Goal: Information Seeking & Learning: Learn about a topic

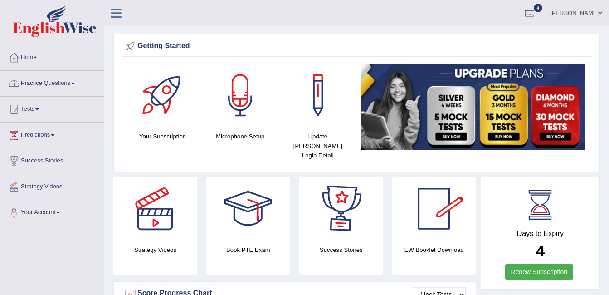
click at [63, 82] on link "Practice Questions" at bounding box center [51, 82] width 103 height 23
click at [64, 82] on link "Practice Questions" at bounding box center [51, 82] width 103 height 23
click at [72, 84] on link "Practice Questions" at bounding box center [51, 82] width 103 height 23
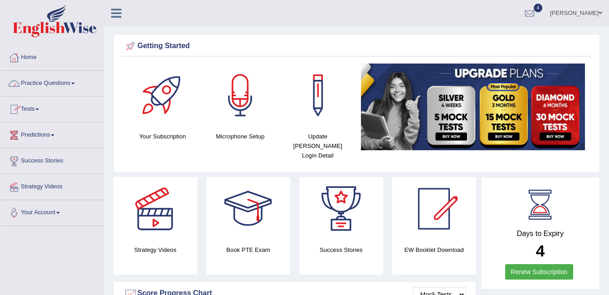
click at [72, 84] on link "Practice Questions" at bounding box center [51, 82] width 103 height 23
click at [66, 83] on link "Practice Questions" at bounding box center [51, 82] width 103 height 23
click at [74, 87] on link "Practice Questions" at bounding box center [51, 82] width 103 height 23
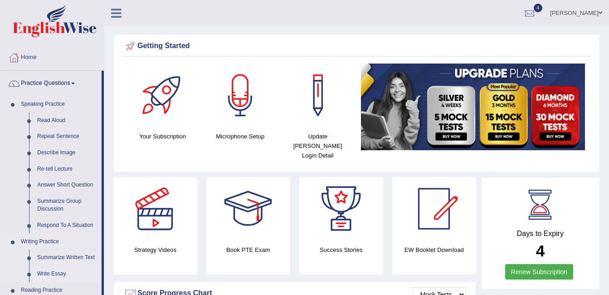
click at [50, 271] on link "Write Essay" at bounding box center [67, 274] width 69 height 16
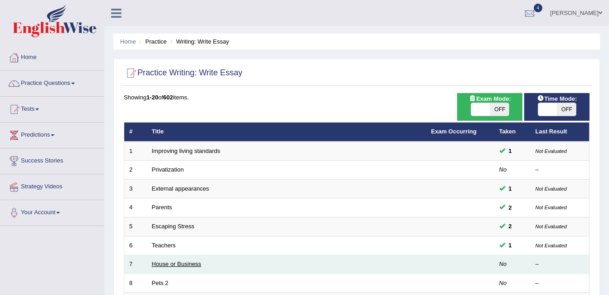
click at [174, 262] on link "House or Business" at bounding box center [176, 263] width 49 height 7
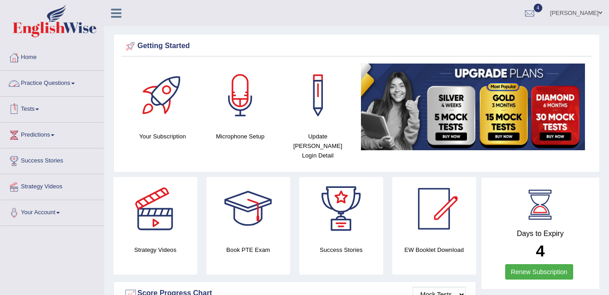
click at [76, 84] on link "Practice Questions" at bounding box center [51, 82] width 103 height 23
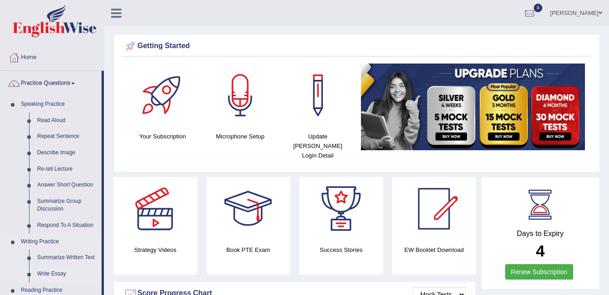
click at [47, 271] on link "Write Essay" at bounding box center [67, 274] width 69 height 16
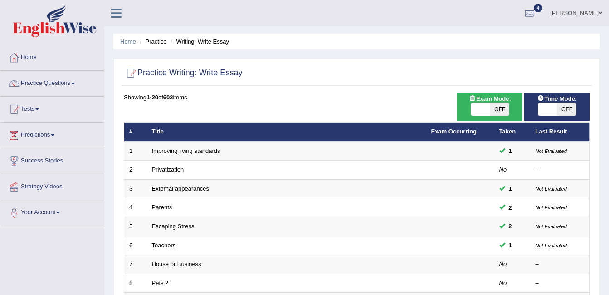
click at [543, 109] on span at bounding box center [548, 109] width 19 height 13
checkbox input "true"
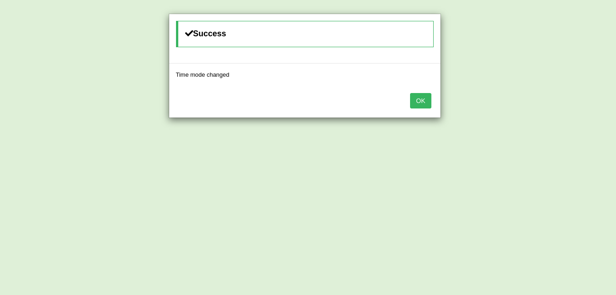
click at [415, 99] on button "OK" at bounding box center [420, 100] width 21 height 15
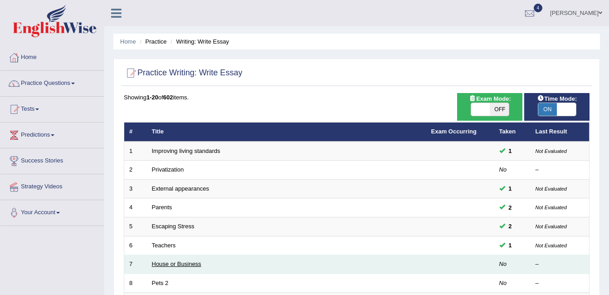
click at [182, 263] on link "House or Business" at bounding box center [176, 263] width 49 height 7
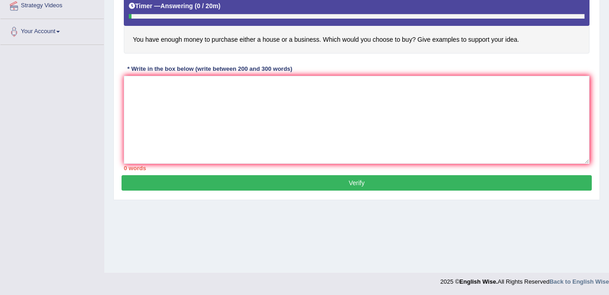
scroll to position [182, 0]
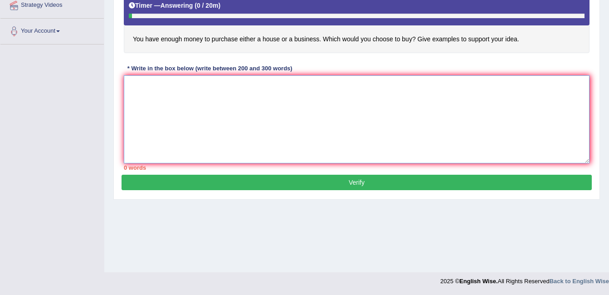
click at [144, 82] on textarea at bounding box center [357, 119] width 466 height 88
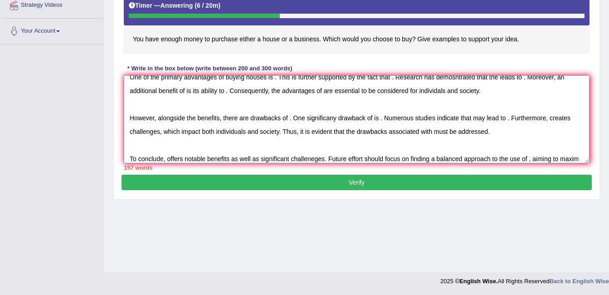
scroll to position [63, 0]
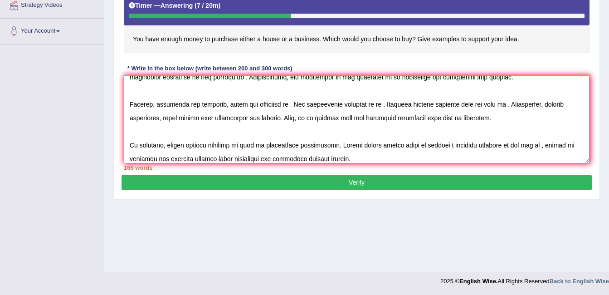
click at [212, 161] on textarea at bounding box center [357, 119] width 466 height 88
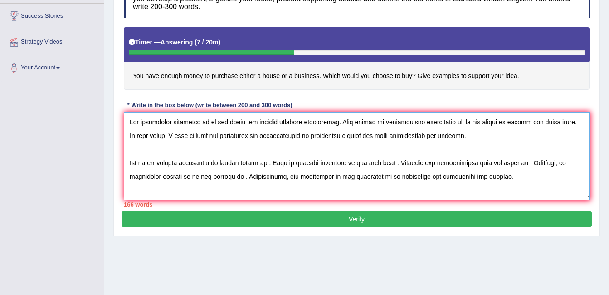
scroll to position [141, 0]
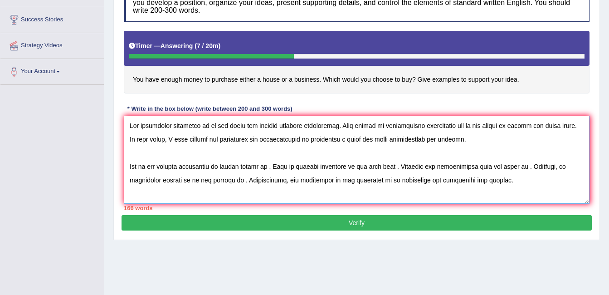
click at [133, 126] on textarea at bounding box center [357, 160] width 466 height 88
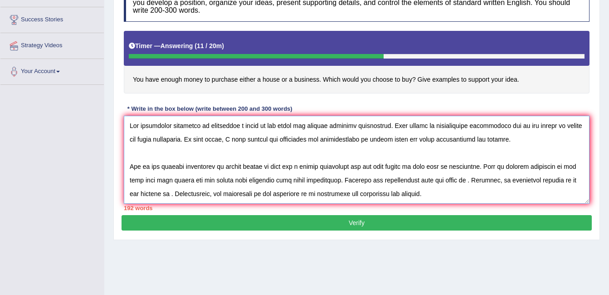
click at [155, 178] on textarea at bounding box center [357, 160] width 466 height 88
click at [447, 182] on textarea at bounding box center [357, 160] width 466 height 88
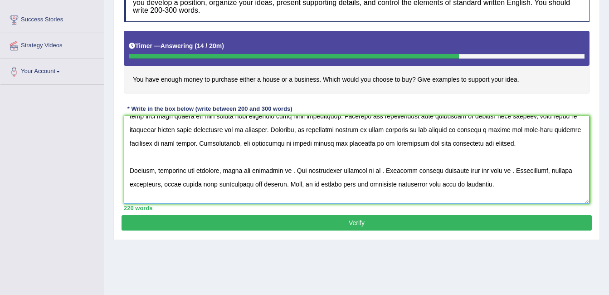
scroll to position [65, 0]
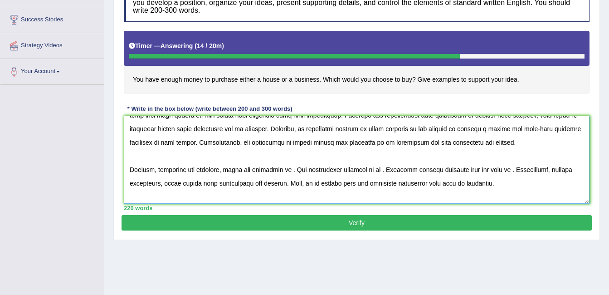
click at [135, 176] on textarea at bounding box center [357, 160] width 466 height 88
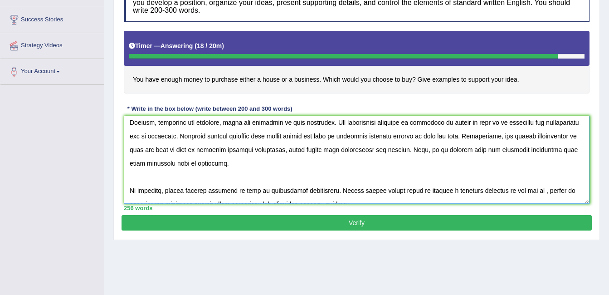
scroll to position [123, 0]
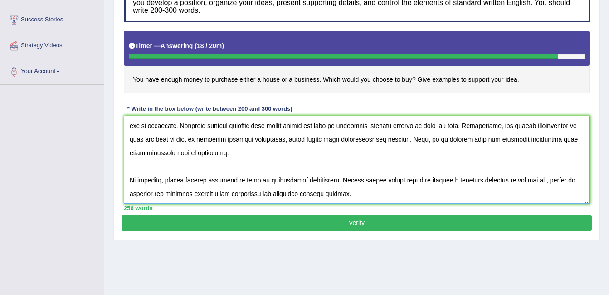
click at [172, 182] on textarea at bounding box center [357, 160] width 466 height 88
type textarea "The increasing influence of purchasing a house on our lives has ignited numerou…"
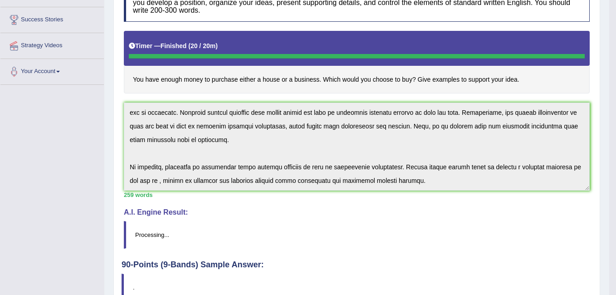
click at [0, 0] on div "Our A.I. Engine is working on your text analysis! Please be patient. It may tak…" at bounding box center [0, 0] width 0 height 0
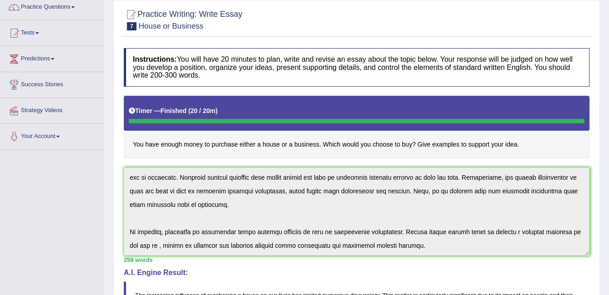
scroll to position [0, 0]
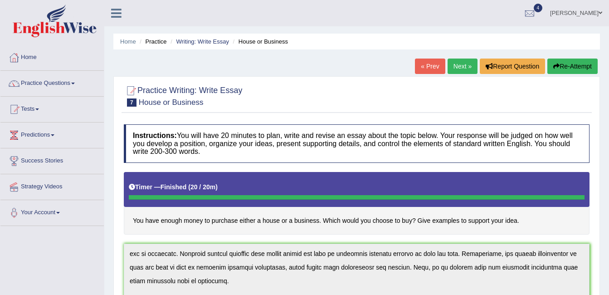
click at [538, 186] on div "Timer — Finished ( 20 / 20m ) Skip" at bounding box center [357, 187] width 456 height 16
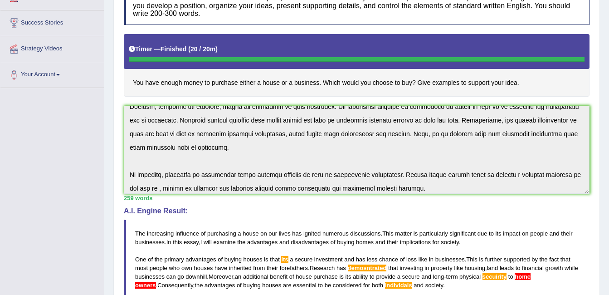
scroll to position [137, 0]
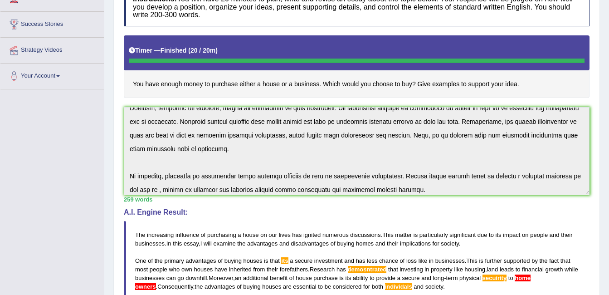
click at [474, 213] on h4 "A.I. Engine Result:" at bounding box center [357, 212] width 466 height 8
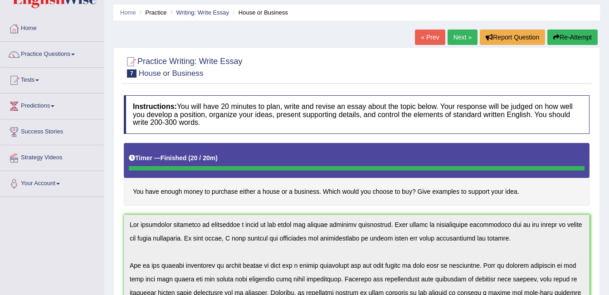
scroll to position [0, 0]
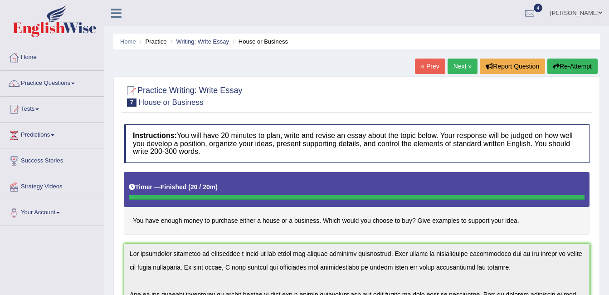
click at [568, 67] on button "Re-Attempt" at bounding box center [573, 66] width 50 height 15
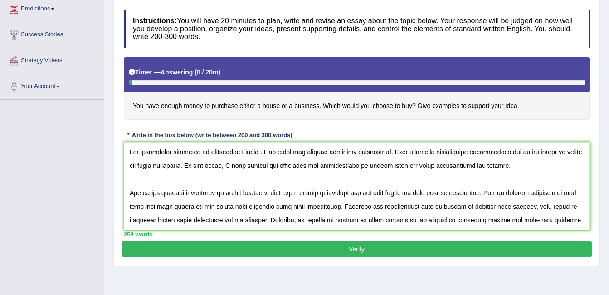
click at [143, 156] on textarea at bounding box center [357, 186] width 466 height 88
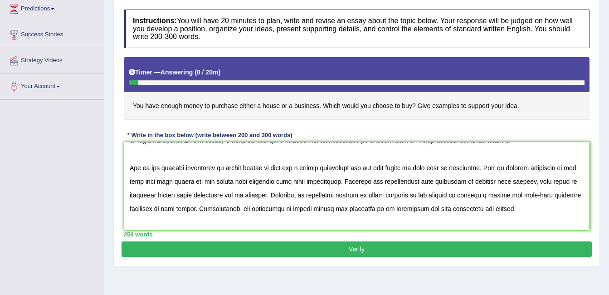
scroll to position [27, 0]
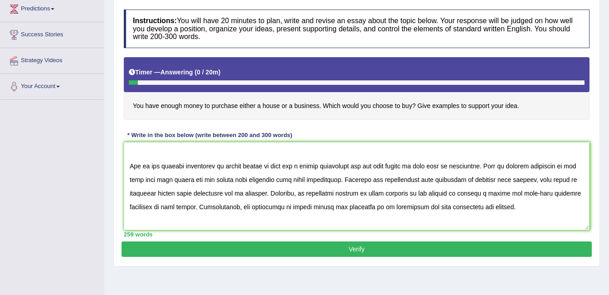
click at [127, 164] on textarea at bounding box center [357, 186] width 466 height 88
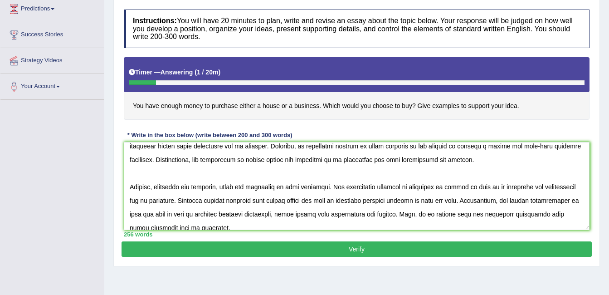
scroll to position [83, 0]
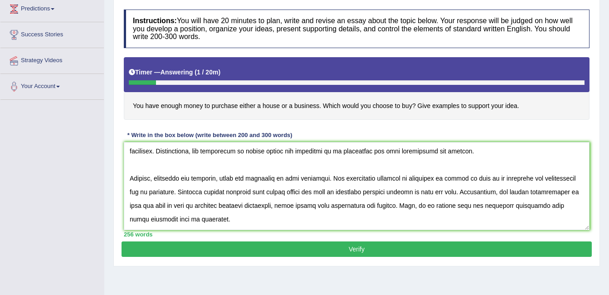
click at [133, 177] on textarea at bounding box center [357, 186] width 466 height 88
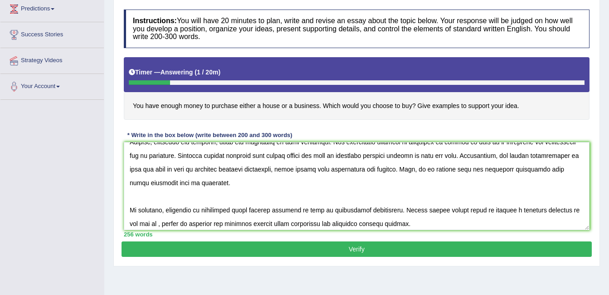
scroll to position [123, 0]
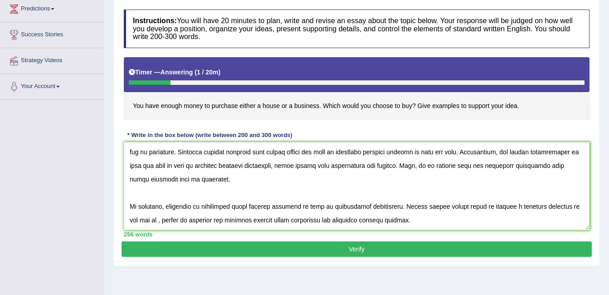
click at [138, 211] on textarea at bounding box center [357, 186] width 466 height 88
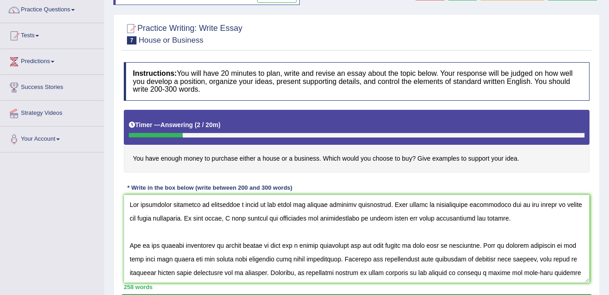
scroll to position [69, 0]
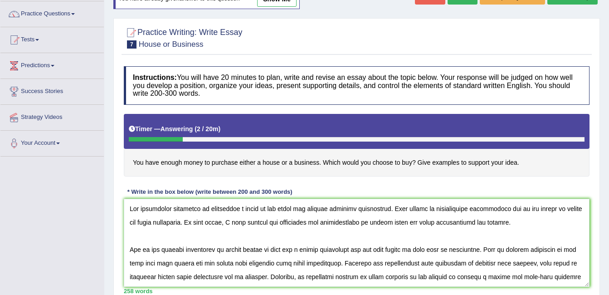
click at [137, 206] on textarea at bounding box center [357, 243] width 466 height 88
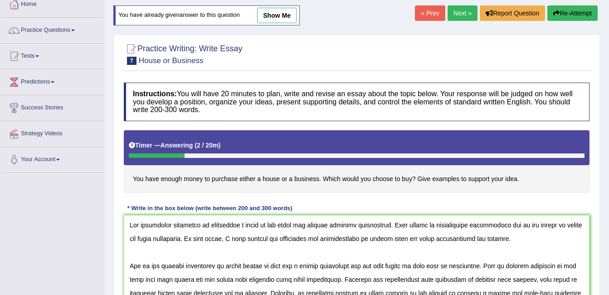
scroll to position [41, 0]
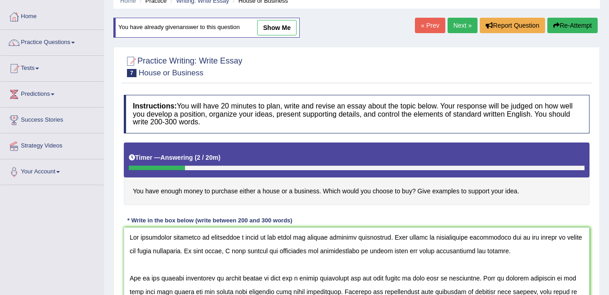
click at [281, 28] on link "show me" at bounding box center [276, 27] width 39 height 15
type textarea "The increasing influence of purchasing a house on our lives has ignited numerou…"
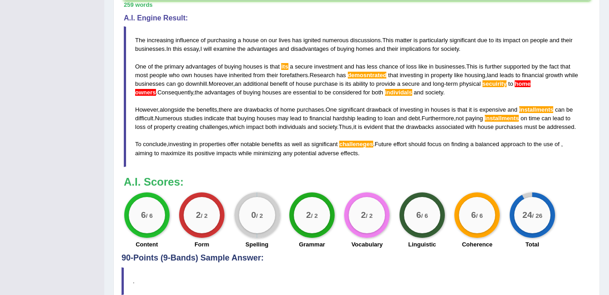
scroll to position [357, 0]
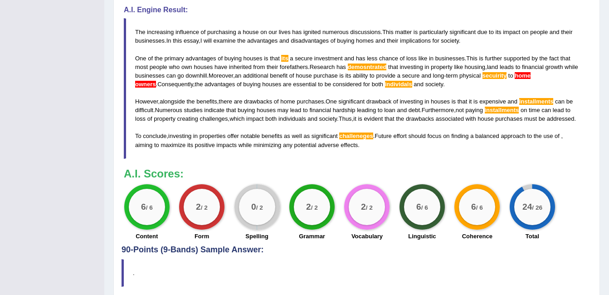
click at [494, 75] on span "secuirity" at bounding box center [495, 75] width 24 height 7
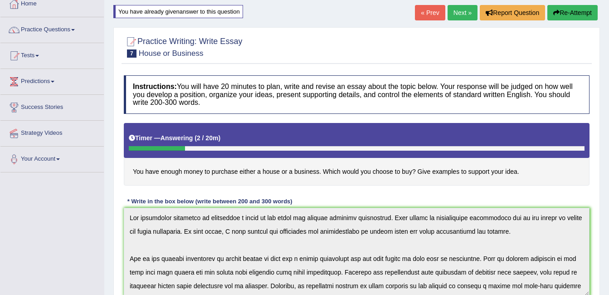
scroll to position [54, 0]
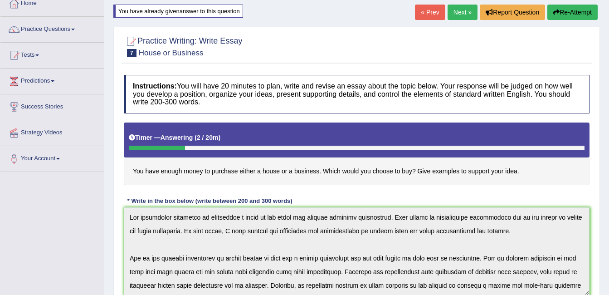
click at [495, 150] on div at bounding box center [357, 148] width 456 height 5
click at [509, 136] on div "Timer — Answering ( 2 / 20m )" at bounding box center [357, 138] width 456 height 16
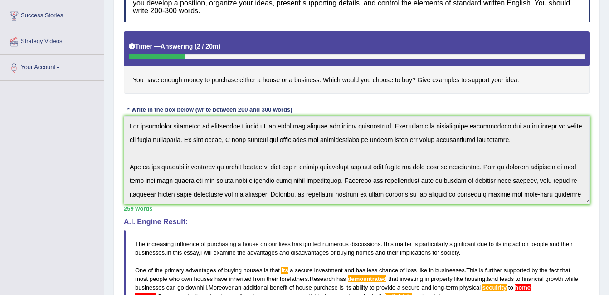
scroll to position [0, 0]
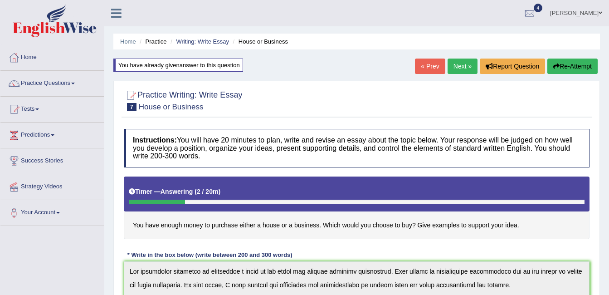
click at [425, 220] on h4 "You have enough money to purchase either a house or a business. Which would you…" at bounding box center [357, 208] width 466 height 63
click at [203, 66] on div "You have already given answer to this question" at bounding box center [178, 65] width 130 height 13
click at [587, 71] on button "Re-Attempt" at bounding box center [573, 66] width 50 height 15
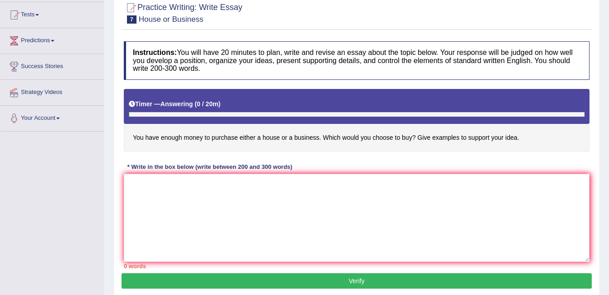
scroll to position [99, 0]
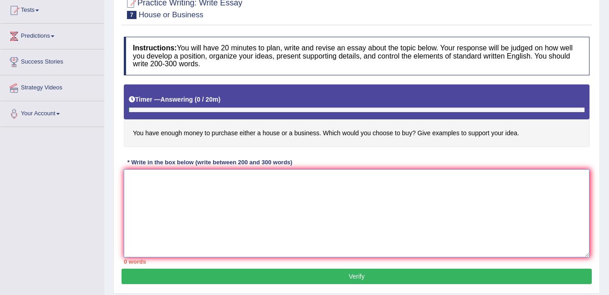
click at [312, 199] on textarea at bounding box center [357, 213] width 466 height 88
paste textarea "The increasing influence of purchasing a house on our lives has ignited numerou…"
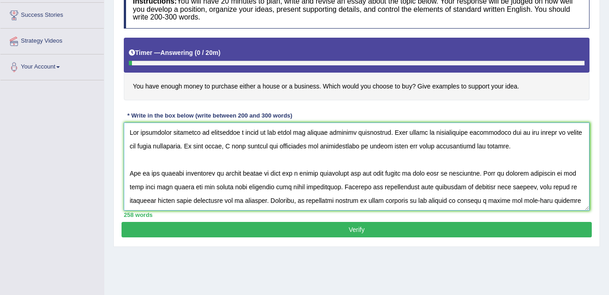
scroll to position [182, 0]
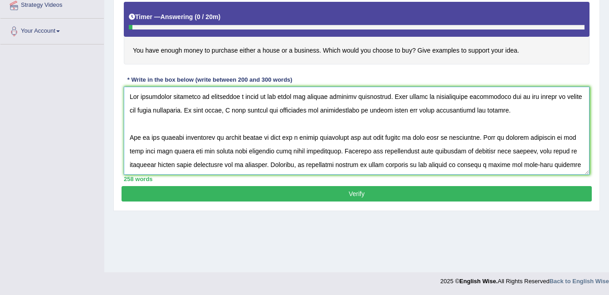
click at [272, 139] on textarea at bounding box center [357, 131] width 466 height 88
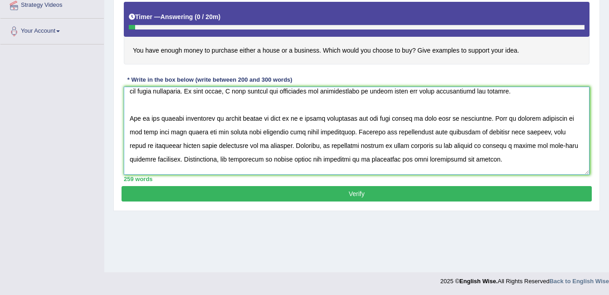
scroll to position [23, 0]
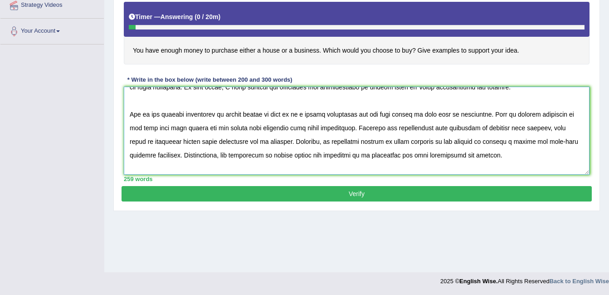
click at [413, 130] on textarea at bounding box center [357, 131] width 466 height 88
click at [153, 160] on textarea at bounding box center [357, 131] width 466 height 88
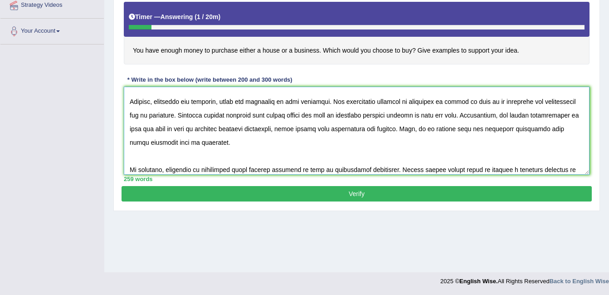
scroll to position [101, 0]
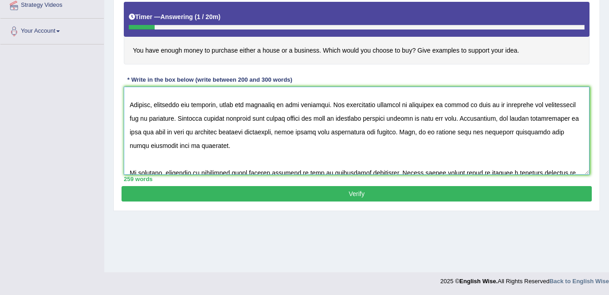
click at [159, 119] on textarea at bounding box center [357, 131] width 466 height 88
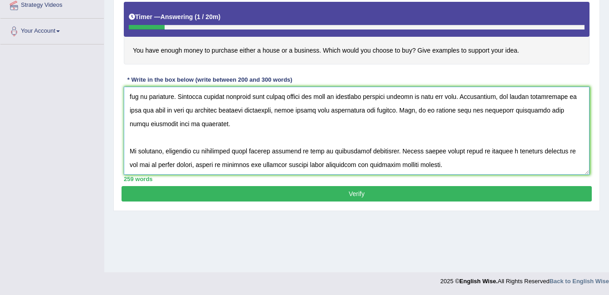
type textarea "The increasing influence of purchasing a house on our lives has ignited numerou…"
click at [424, 192] on button "Verify" at bounding box center [357, 193] width 471 height 15
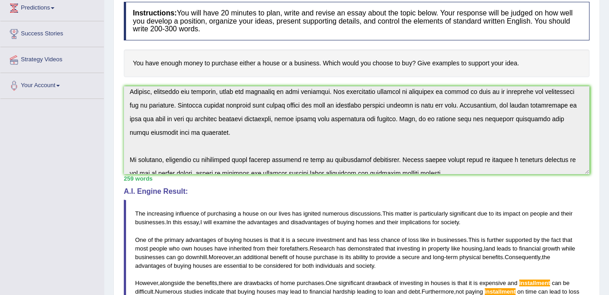
scroll to position [127, 0]
click at [495, 241] on span "further" at bounding box center [495, 240] width 17 height 7
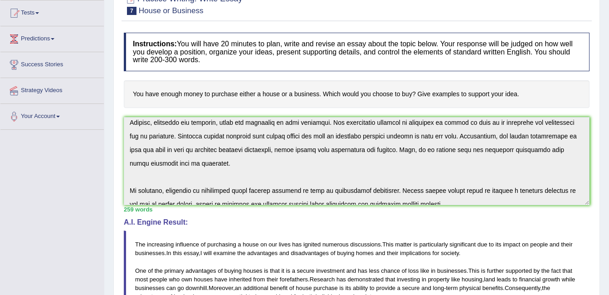
scroll to position [0, 0]
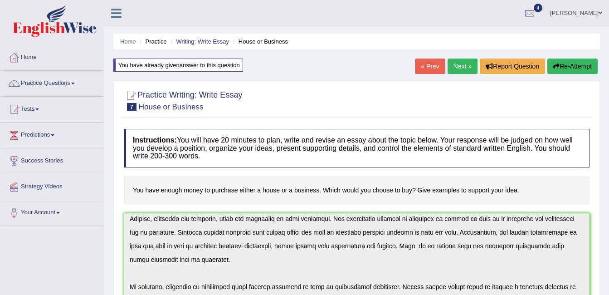
click at [572, 111] on div at bounding box center [357, 100] width 466 height 28
click at [574, 68] on button "Re-Attempt" at bounding box center [573, 66] width 50 height 15
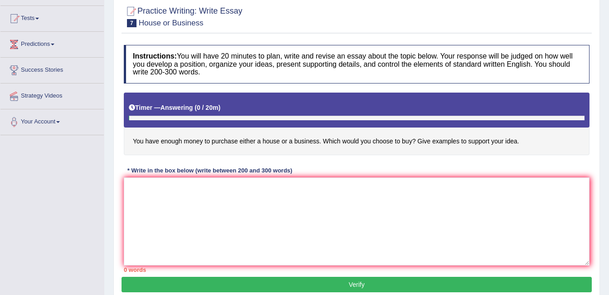
scroll to position [100, 0]
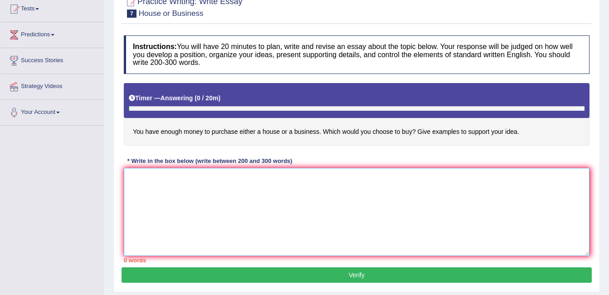
click at [217, 203] on textarea at bounding box center [357, 212] width 466 height 88
paste textarea "The increasing influence of purchasing a house on our lives has ignited numerou…"
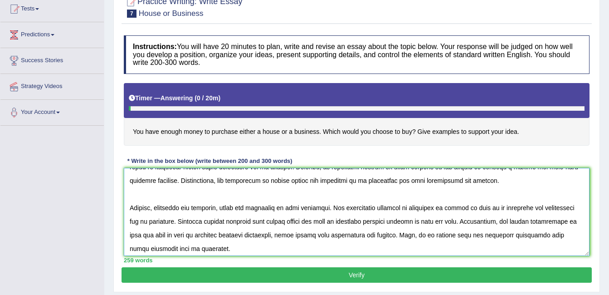
scroll to position [79, 0]
click at [162, 236] on textarea at bounding box center [357, 212] width 466 height 88
click at [158, 222] on textarea at bounding box center [357, 212] width 466 height 88
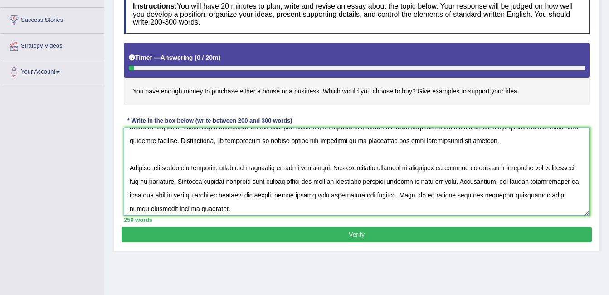
scroll to position [182, 0]
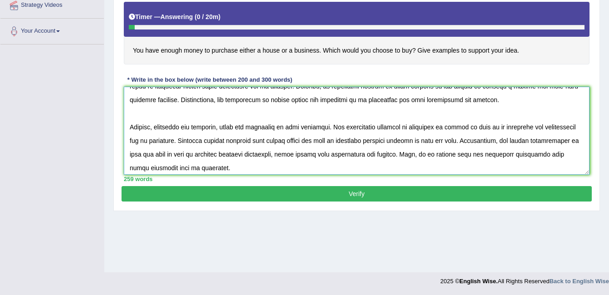
type textarea "The increasing influence of purchasing a house on our lives has ignited numerou…"
click at [330, 201] on button "Verify" at bounding box center [357, 193] width 471 height 15
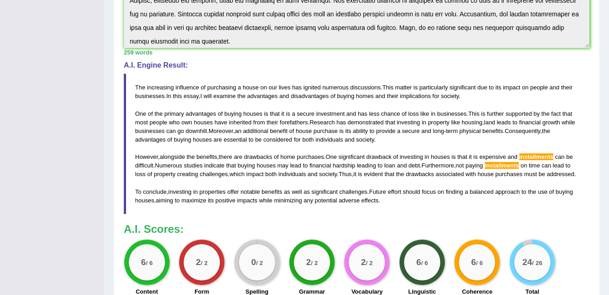
scroll to position [256, 0]
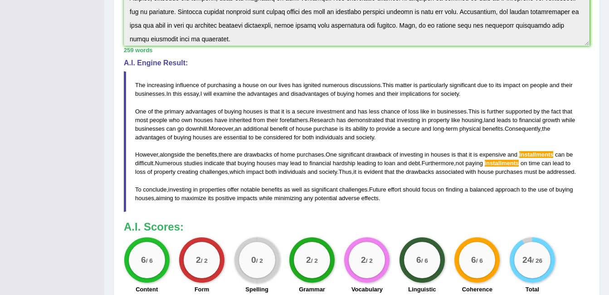
click at [538, 153] on span "installments" at bounding box center [537, 154] width 34 height 7
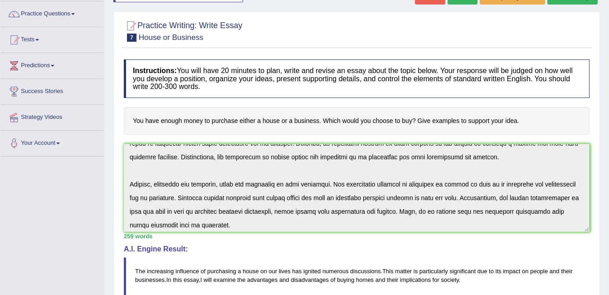
scroll to position [0, 0]
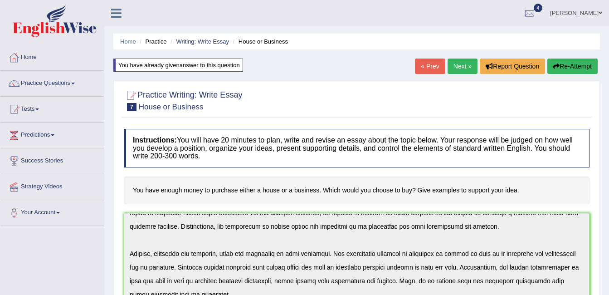
click at [75, 84] on span at bounding box center [73, 84] width 4 height 2
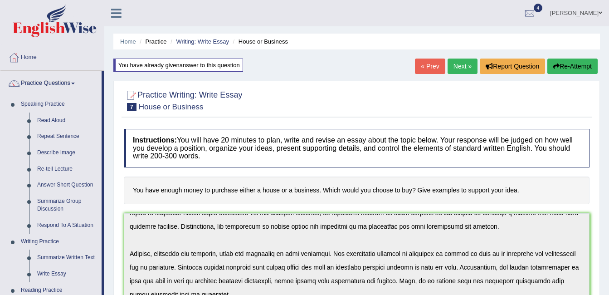
click at [66, 199] on link "Summarize Group Discussion" at bounding box center [67, 205] width 69 height 24
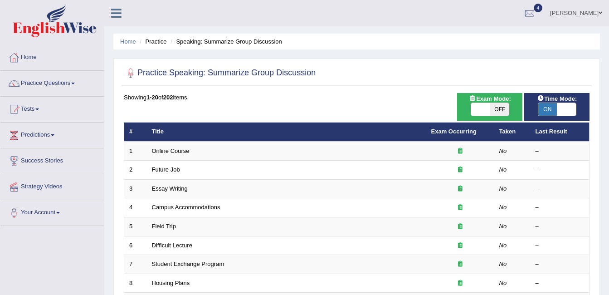
click at [174, 153] on link "Online Course" at bounding box center [171, 150] width 38 height 7
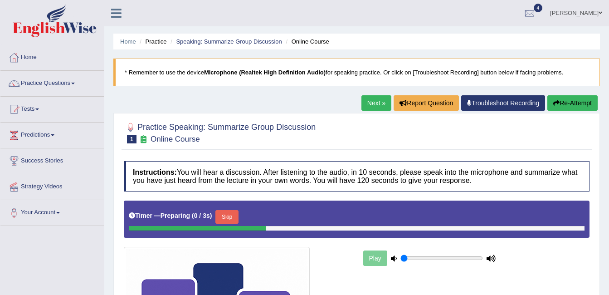
click at [221, 216] on button "Skip" at bounding box center [227, 217] width 23 height 14
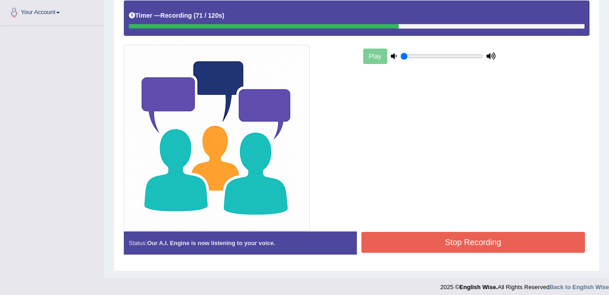
scroll to position [206, 0]
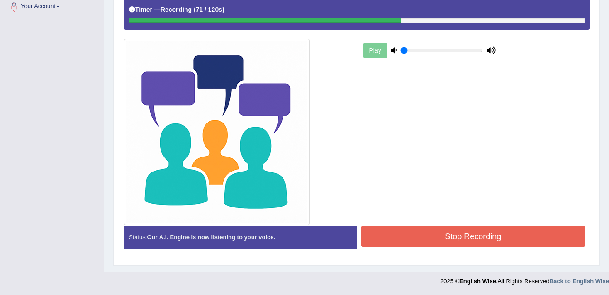
click at [432, 236] on button "Stop Recording" at bounding box center [474, 236] width 224 height 21
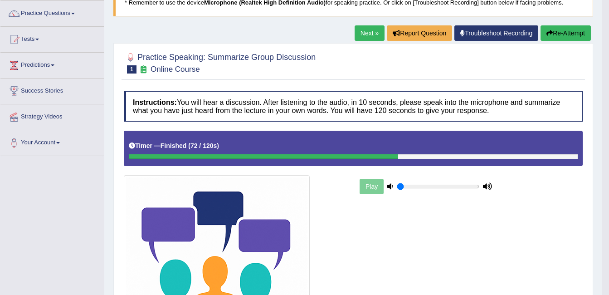
scroll to position [64, 0]
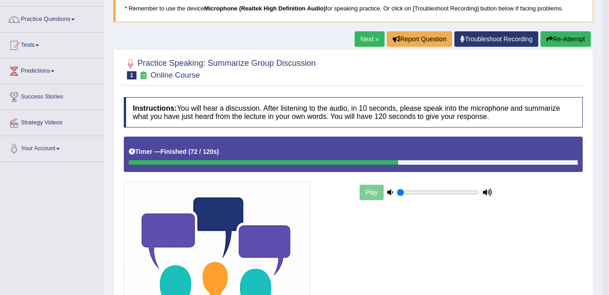
click at [568, 42] on button "Re-Attempt" at bounding box center [566, 38] width 50 height 15
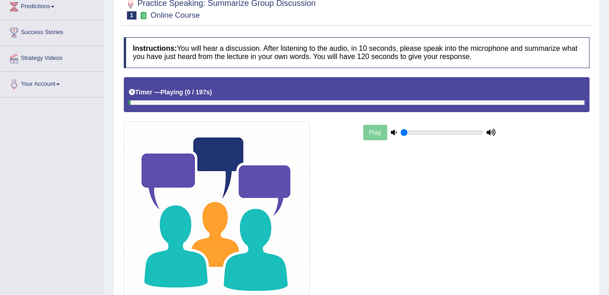
scroll to position [132, 0]
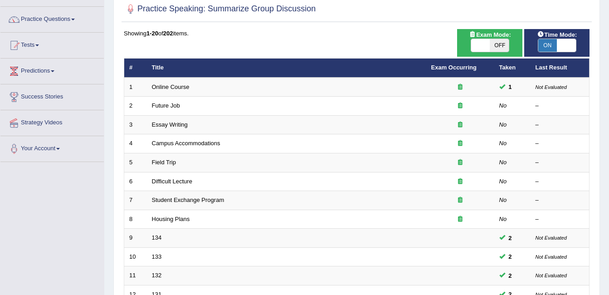
click at [168, 88] on link "Online Course" at bounding box center [171, 87] width 38 height 7
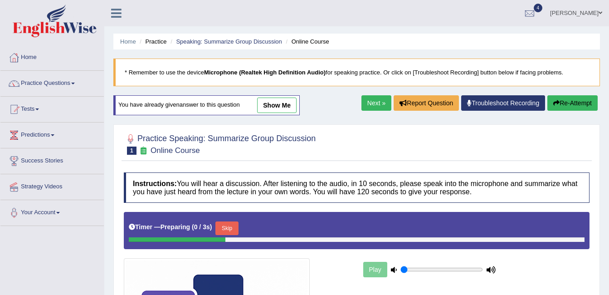
click at [582, 105] on button "Re-Attempt" at bounding box center [573, 102] width 50 height 15
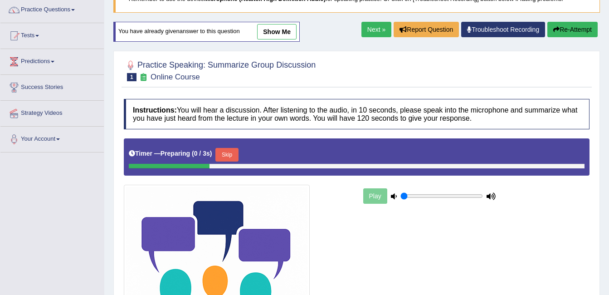
click at [226, 155] on button "Skip" at bounding box center [227, 155] width 23 height 14
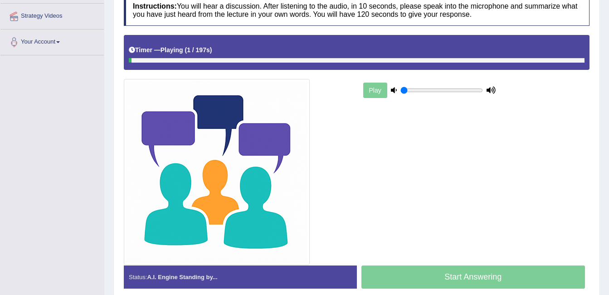
scroll to position [206, 0]
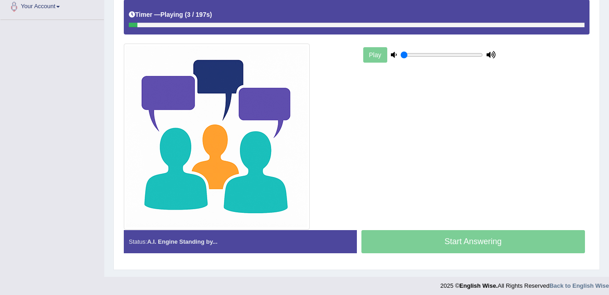
click at [220, 30] on div "Timer — Playing ( 3 / 197s ) Skip" at bounding box center [357, 17] width 466 height 35
click at [178, 25] on div at bounding box center [357, 25] width 456 height 5
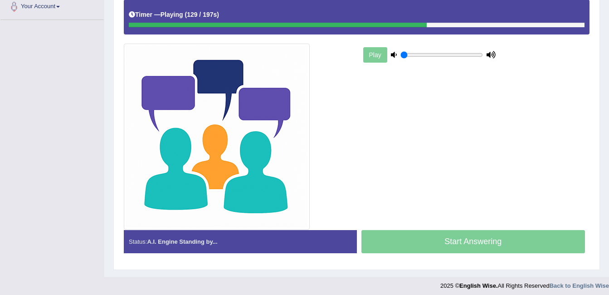
click at [486, 24] on div at bounding box center [357, 25] width 456 height 5
click at [492, 23] on div at bounding box center [357, 25] width 456 height 5
click at [521, 23] on div at bounding box center [357, 25] width 456 height 5
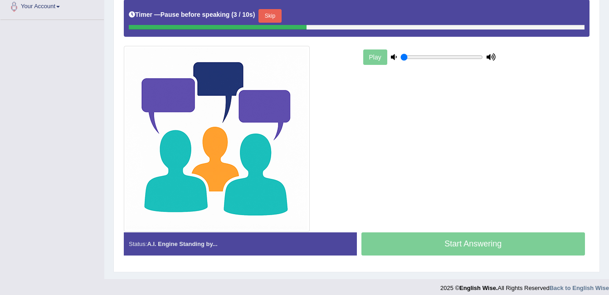
click at [274, 27] on div at bounding box center [218, 27] width 178 height 5
click at [274, 12] on button "Skip" at bounding box center [270, 16] width 23 height 14
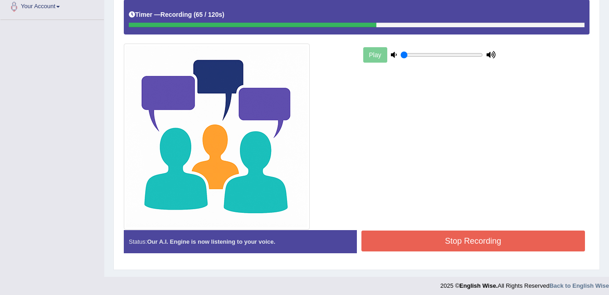
click at [482, 238] on button "Stop Recording" at bounding box center [474, 241] width 224 height 21
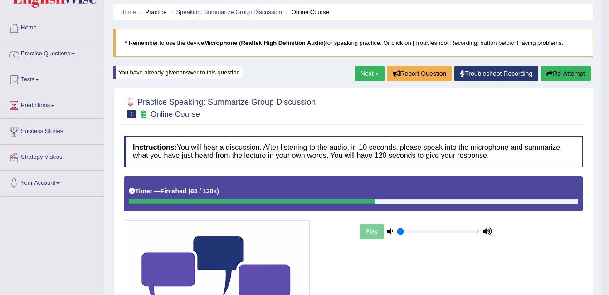
scroll to position [0, 0]
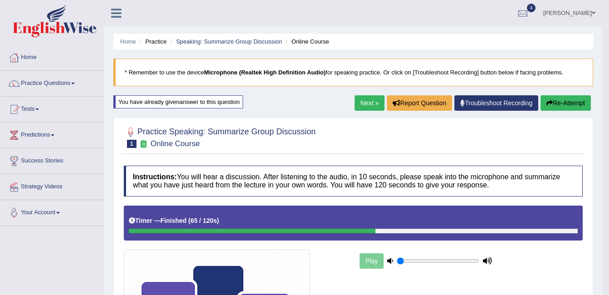
click at [75, 84] on span at bounding box center [73, 84] width 4 height 2
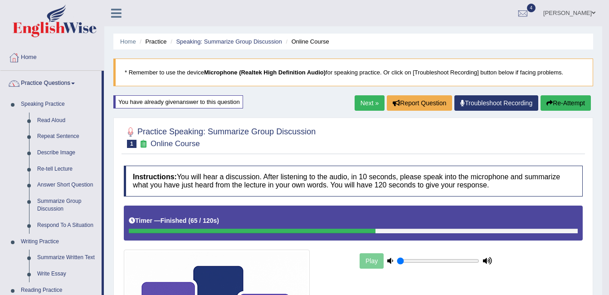
click at [67, 223] on link "Respond To A Situation" at bounding box center [67, 225] width 69 height 16
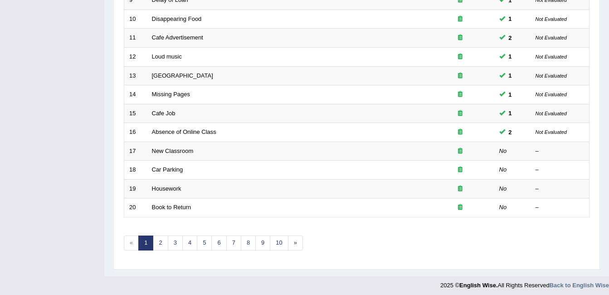
scroll to position [306, 0]
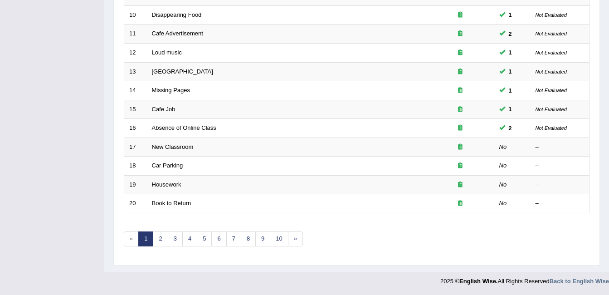
click at [163, 147] on link "New Classroom" at bounding box center [173, 146] width 42 height 7
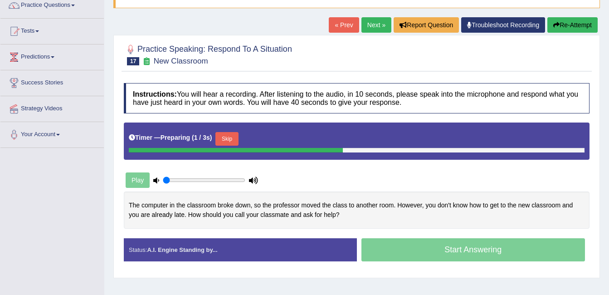
click at [226, 139] on button "Skip" at bounding box center [227, 139] width 23 height 14
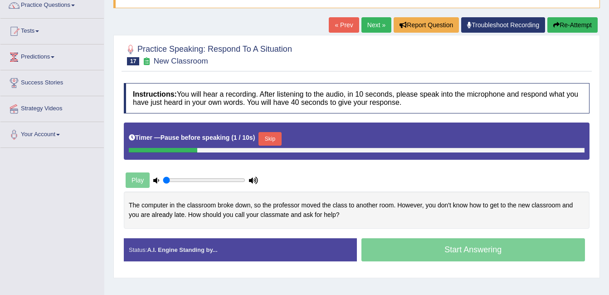
click at [269, 138] on button "Skip" at bounding box center [270, 139] width 23 height 14
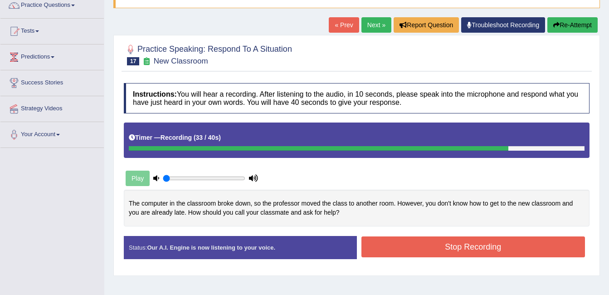
click at [493, 246] on button "Stop Recording" at bounding box center [474, 246] width 224 height 21
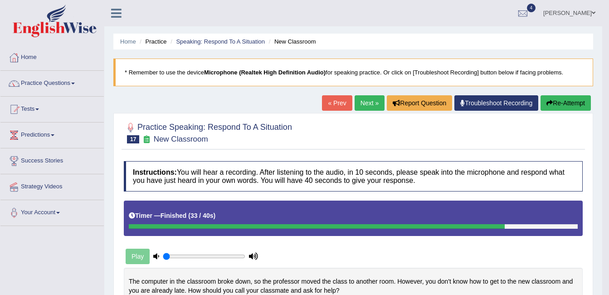
click at [508, 103] on link "Troubleshoot Recording" at bounding box center [497, 102] width 84 height 15
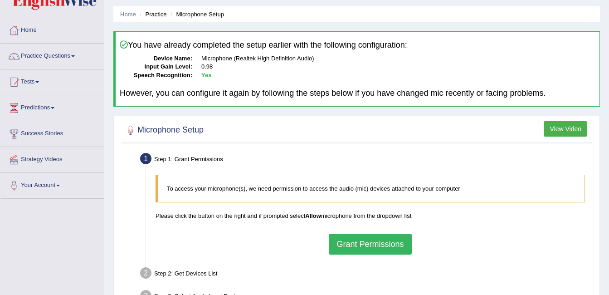
scroll to position [25, 0]
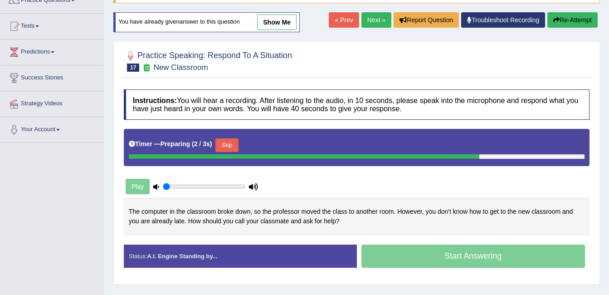
scroll to position [84, 0]
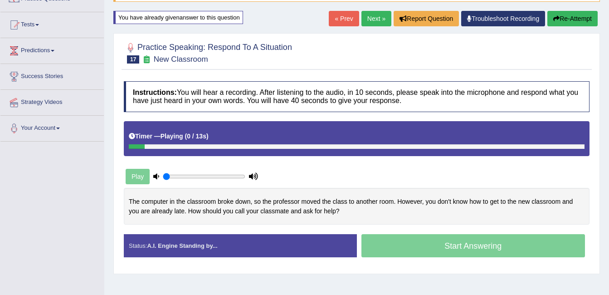
click at [376, 22] on link "Next »" at bounding box center [377, 18] width 30 height 15
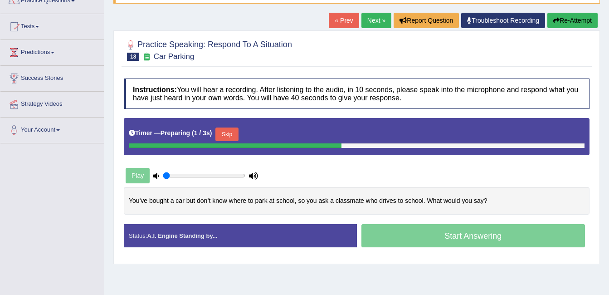
scroll to position [83, 0]
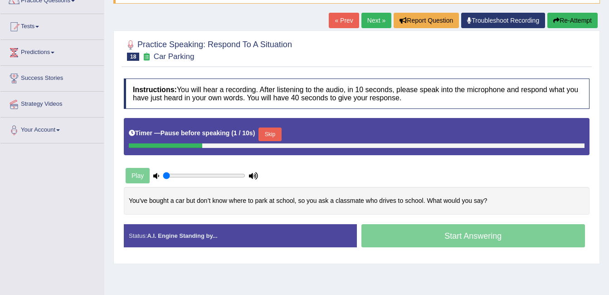
click at [272, 136] on button "Skip" at bounding box center [270, 135] width 23 height 14
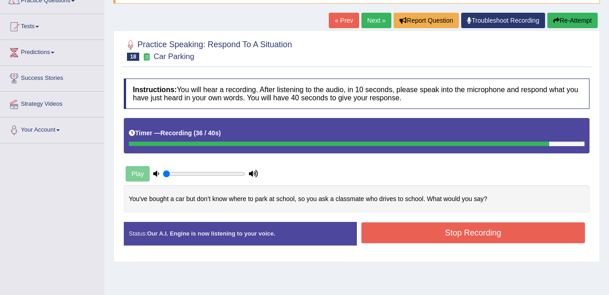
click at [477, 231] on button "Stop Recording" at bounding box center [474, 232] width 224 height 21
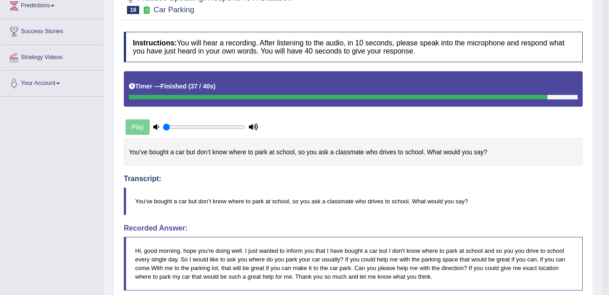
scroll to position [0, 0]
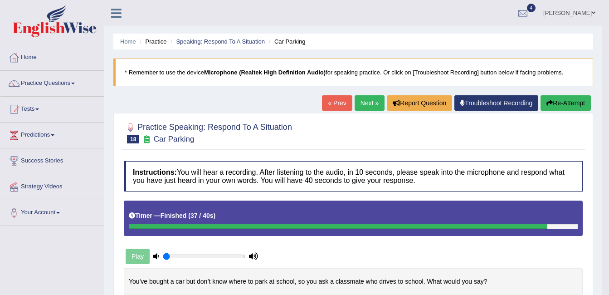
click at [367, 102] on link "Next »" at bounding box center [370, 102] width 30 height 15
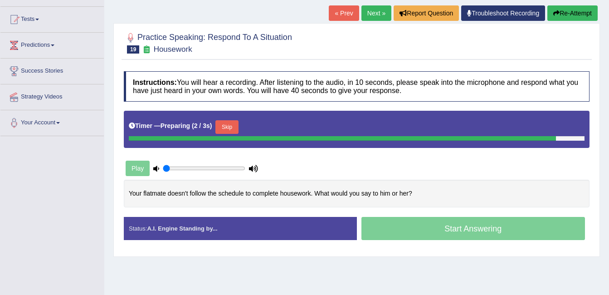
scroll to position [97, 0]
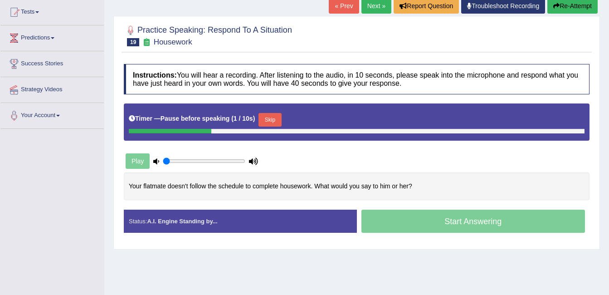
click at [266, 123] on button "Skip" at bounding box center [270, 120] width 23 height 14
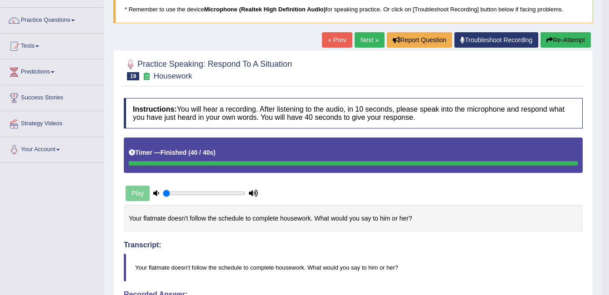
scroll to position [56, 0]
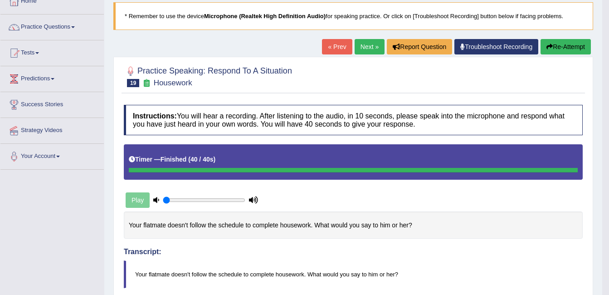
click at [364, 49] on link "Next »" at bounding box center [370, 46] width 30 height 15
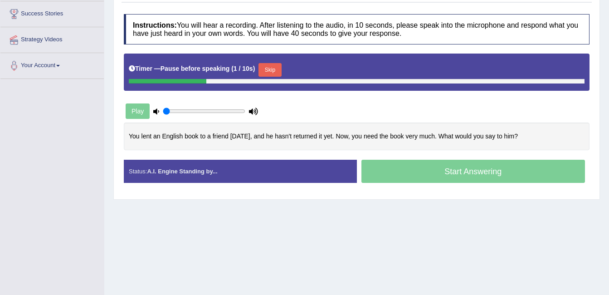
click at [267, 80] on div at bounding box center [357, 81] width 456 height 5
click at [266, 64] on button "Skip" at bounding box center [270, 70] width 23 height 14
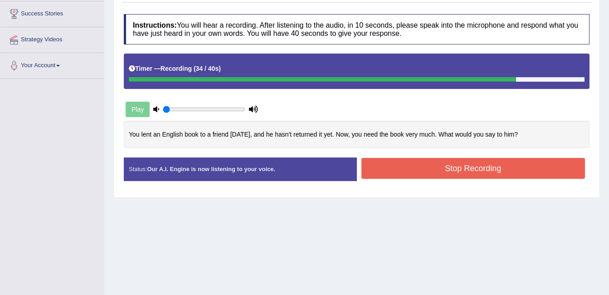
click at [457, 167] on button "Stop Recording" at bounding box center [474, 168] width 224 height 21
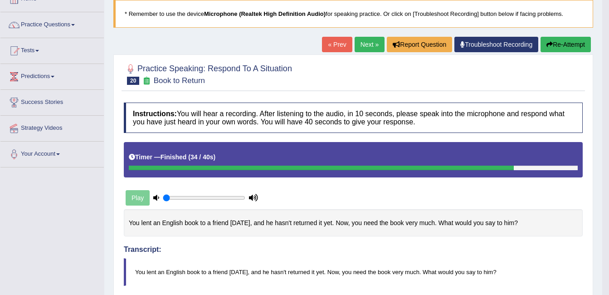
scroll to position [52, 0]
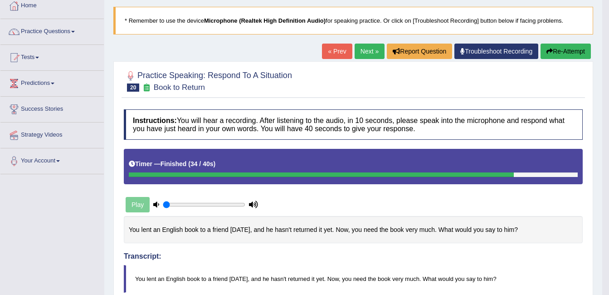
click at [371, 56] on link "Next »" at bounding box center [370, 51] width 30 height 15
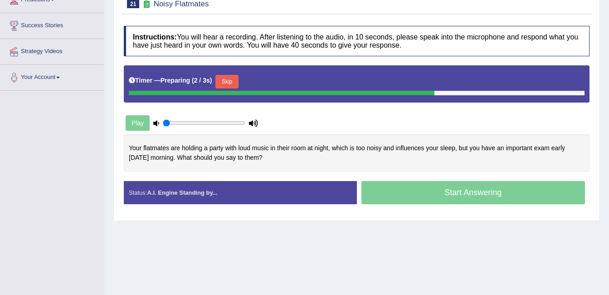
scroll to position [136, 0]
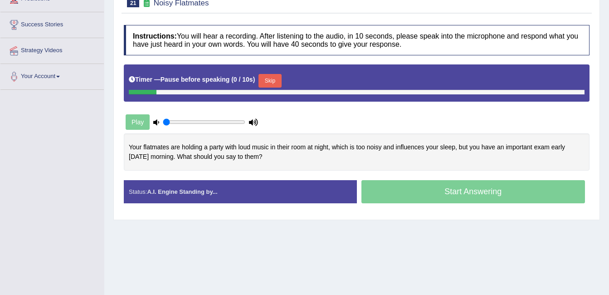
click at [269, 79] on button "Skip" at bounding box center [270, 81] width 23 height 14
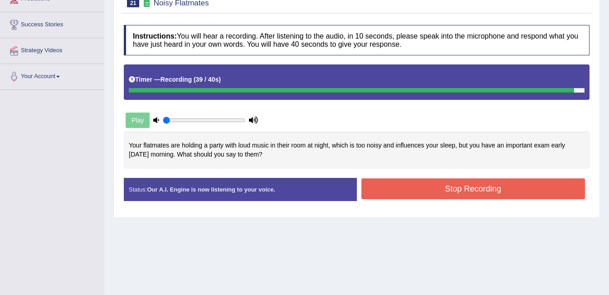
click at [488, 195] on button "Stop Recording" at bounding box center [474, 188] width 224 height 21
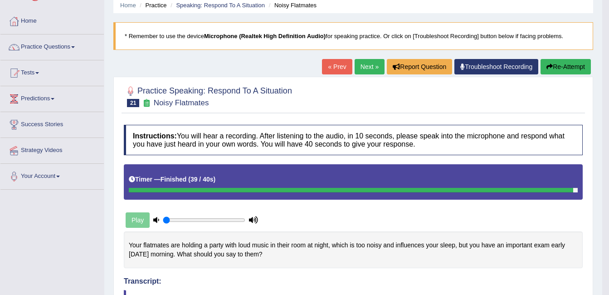
scroll to position [47, 0]
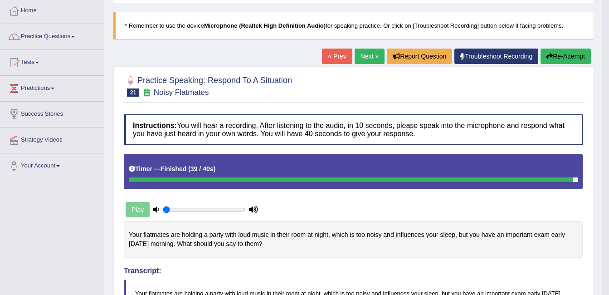
click at [361, 57] on link "Next »" at bounding box center [370, 56] width 30 height 15
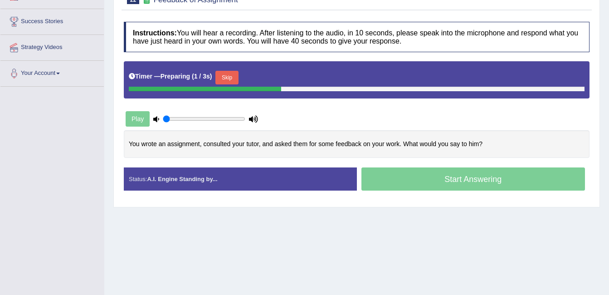
scroll to position [141, 0]
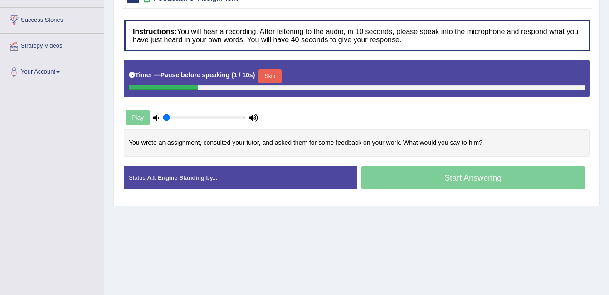
click at [269, 75] on button "Skip" at bounding box center [270, 76] width 23 height 14
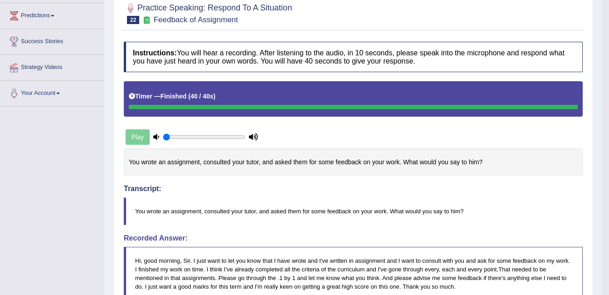
scroll to position [0, 0]
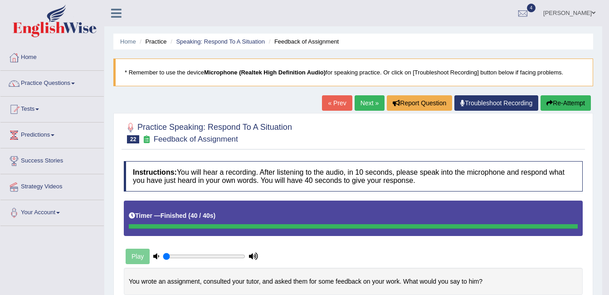
click at [75, 84] on span at bounding box center [73, 84] width 4 height 2
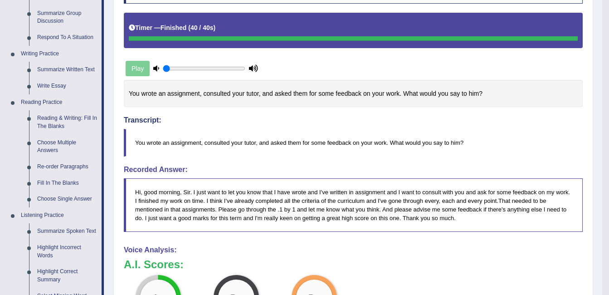
scroll to position [191, 0]
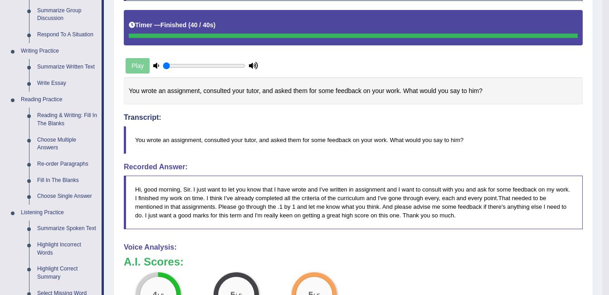
click at [66, 120] on link "Reading & Writing: Fill In The Blanks" at bounding box center [67, 120] width 69 height 24
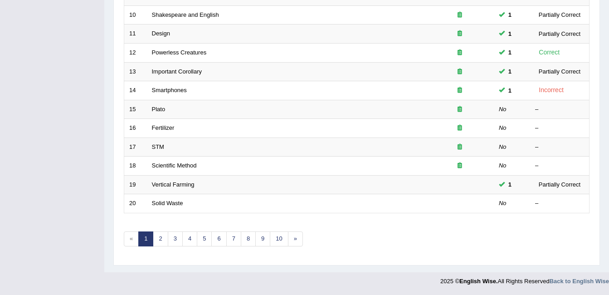
click at [156, 109] on link "Plato" at bounding box center [159, 109] width 14 height 7
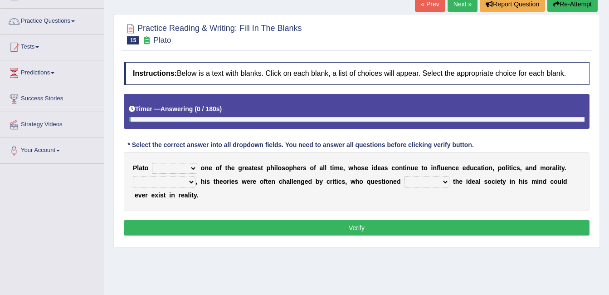
scroll to position [97, 0]
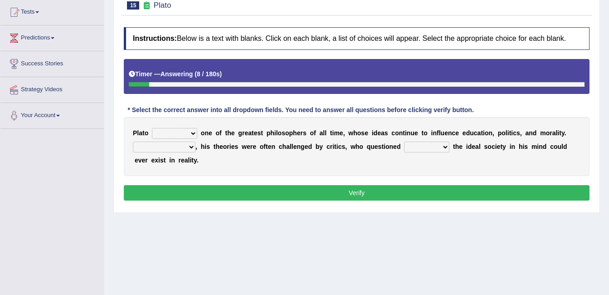
click at [190, 131] on select "keeps comes claims remains" at bounding box center [174, 133] width 45 height 11
select select "remains"
click at [152, 128] on select "keeps comes claims remains" at bounding box center [174, 133] width 45 height 11
click at [182, 132] on select "keeps comes claims remains" at bounding box center [174, 133] width 45 height 11
click at [218, 254] on div "Home Practice Reading & Writing: Fill In The Blanks Plato « Prev Next » Report …" at bounding box center [356, 130] width 505 height 454
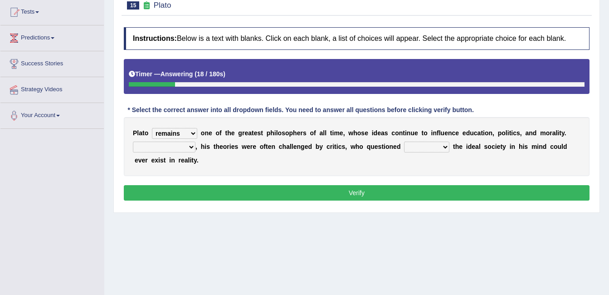
click at [184, 152] on select "Notwithstanding So However Whatever" at bounding box center [164, 147] width 63 height 11
select select "However"
click at [133, 142] on select "Notwithstanding So However Whatever" at bounding box center [164, 147] width 63 height 11
click at [191, 135] on select "keeps comes claims remains" at bounding box center [174, 133] width 45 height 11
select select "claims"
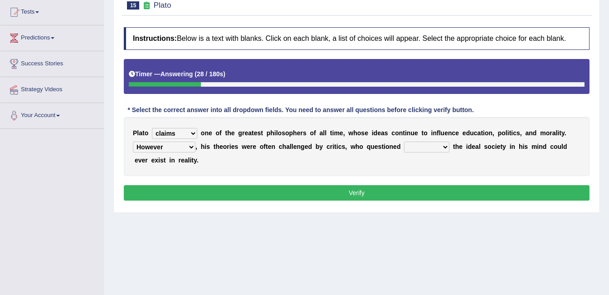
click at [152, 128] on select "keeps comes claims remains" at bounding box center [174, 133] width 45 height 11
click at [450, 147] on b at bounding box center [452, 146] width 4 height 7
click at [426, 152] on select "which what that whether" at bounding box center [426, 147] width 45 height 11
select select "whether"
click at [404, 142] on select "which what that whether" at bounding box center [426, 147] width 45 height 11
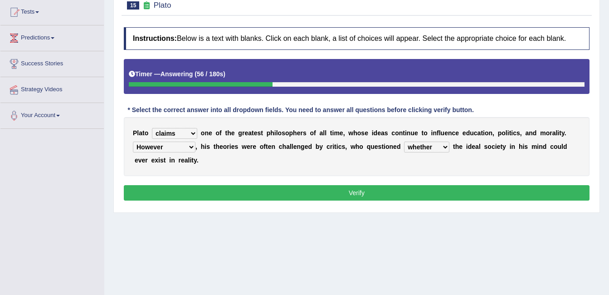
click at [435, 187] on button "Verify" at bounding box center [357, 192] width 466 height 15
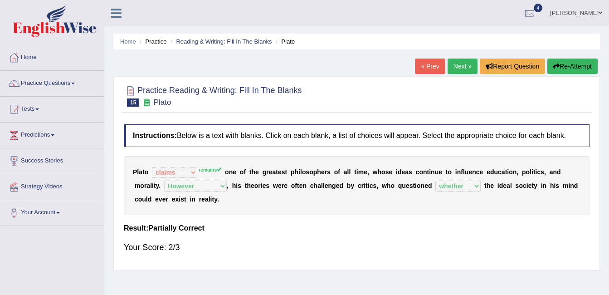
scroll to position [1, 0]
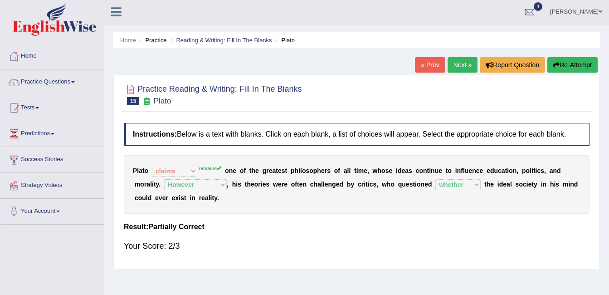
click at [464, 67] on link "Next »" at bounding box center [463, 64] width 30 height 15
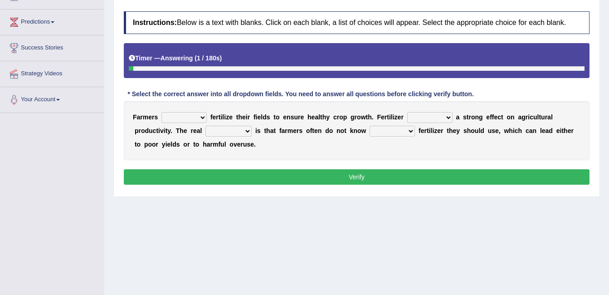
scroll to position [115, 0]
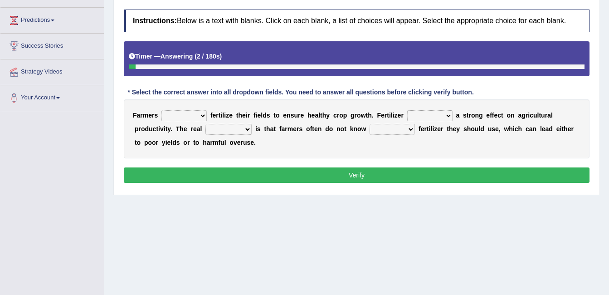
click at [200, 118] on select "must should need can" at bounding box center [184, 115] width 45 height 11
click at [281, 216] on div "Home Practice Reading & Writing: Fill In The Blanks Fertilizer « Prev Next » Re…" at bounding box center [356, 112] width 505 height 454
click at [206, 125] on select "problem question conclusion answer" at bounding box center [229, 129] width 46 height 11
click at [281, 169] on button "Verify" at bounding box center [357, 174] width 466 height 15
click at [453, 115] on b at bounding box center [455, 115] width 4 height 7
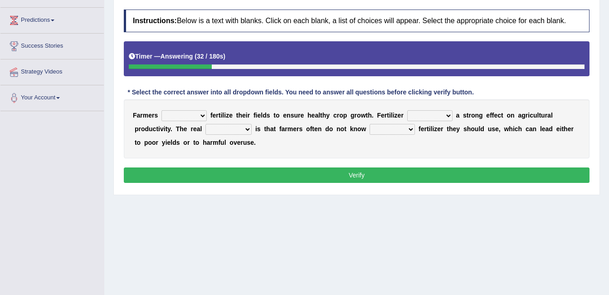
click at [428, 118] on select "has had have having" at bounding box center [430, 115] width 45 height 11
select select "has"
click at [408, 110] on select "has had have having" at bounding box center [430, 115] width 45 height 11
click at [488, 147] on div "F a r m e r s must should need can f e r t i l i z e t h e i r f i e l d s t o …" at bounding box center [357, 128] width 466 height 59
click at [252, 130] on b at bounding box center [254, 128] width 4 height 7
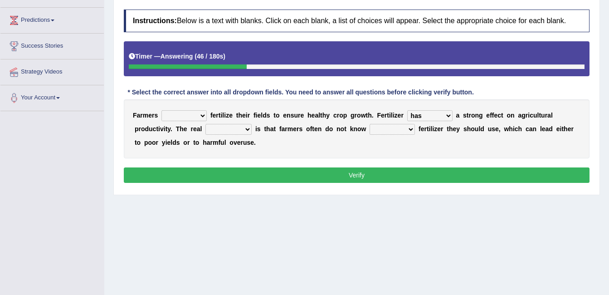
click at [206, 127] on select "problem question conclusion answer" at bounding box center [229, 129] width 46 height 11
select select "problem"
click at [206, 124] on select "problem question conclusion answer" at bounding box center [229, 129] width 46 height 11
click at [370, 133] on select "how much how many however so much" at bounding box center [392, 129] width 45 height 11
select select "how much"
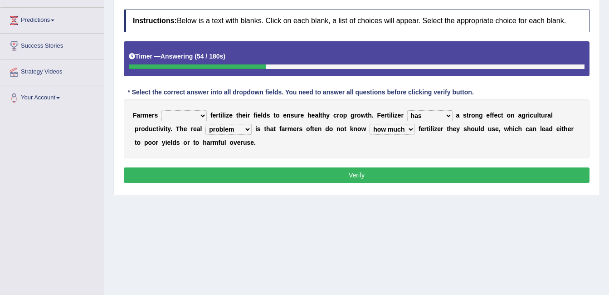
click at [370, 124] on select "how much how many however so much" at bounding box center [392, 129] width 45 height 11
click at [199, 117] on select "must should need can" at bounding box center [184, 115] width 45 height 11
select select "should"
click at [162, 110] on select "must should need can" at bounding box center [184, 115] width 45 height 11
click at [295, 182] on button "Verify" at bounding box center [357, 174] width 466 height 15
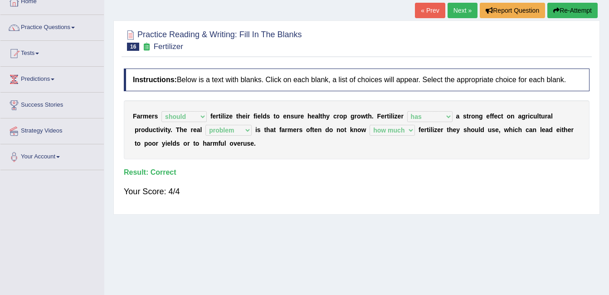
scroll to position [0, 0]
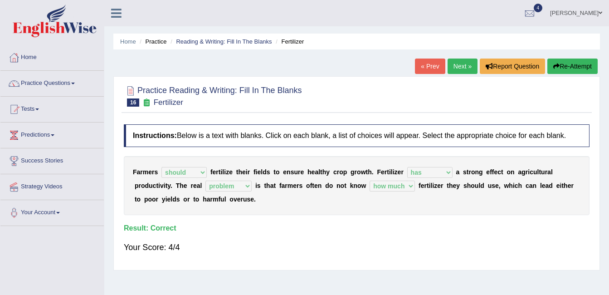
click at [468, 67] on link "Next »" at bounding box center [463, 66] width 30 height 15
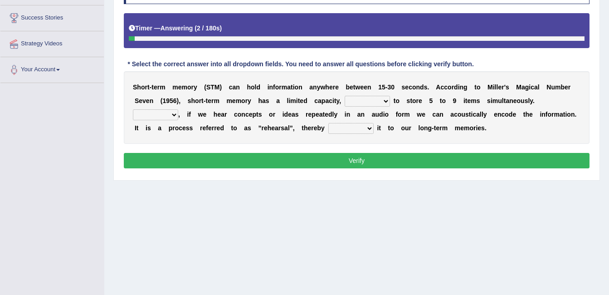
scroll to position [147, 0]
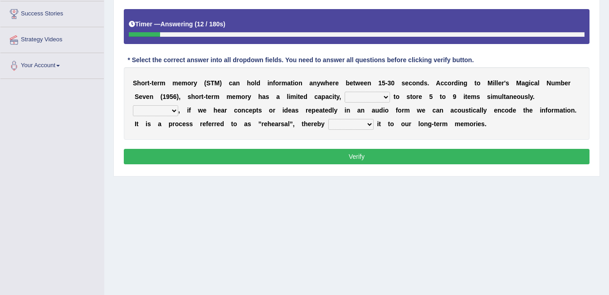
click at [390, 97] on b at bounding box center [392, 96] width 4 height 7
click at [345, 98] on select "being able is able be able unable" at bounding box center [367, 97] width 45 height 11
select select "being able"
click at [345, 92] on select "being able is able be able unable" at bounding box center [367, 97] width 45 height 11
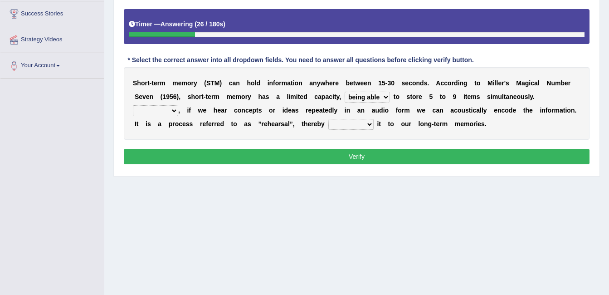
click at [180, 107] on b "," at bounding box center [179, 110] width 2 height 7
click at [178, 105] on select "However So Moreover Therefore" at bounding box center [155, 110] width 45 height 11
click at [357, 219] on div "Home Practice Reading & Writing: Fill In The Blanks STM « Prev Next » Report Qu…" at bounding box center [356, 80] width 505 height 454
click at [180, 107] on b "," at bounding box center [179, 110] width 2 height 7
click at [178, 105] on select "However So Moreover Therefore" at bounding box center [155, 110] width 45 height 11
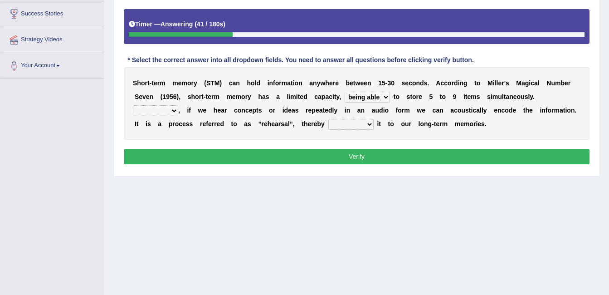
select select "Moreover"
click at [178, 105] on select "However So Moreover Therefore" at bounding box center [155, 110] width 45 height 11
click at [329, 128] on select "commit commits commiting commited" at bounding box center [351, 124] width 45 height 11
select select "commits"
click at [329, 119] on select "commit commits commiting commited" at bounding box center [351, 124] width 45 height 11
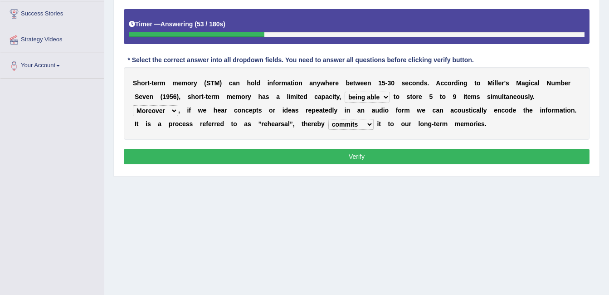
click at [291, 158] on button "Verify" at bounding box center [357, 156] width 466 height 15
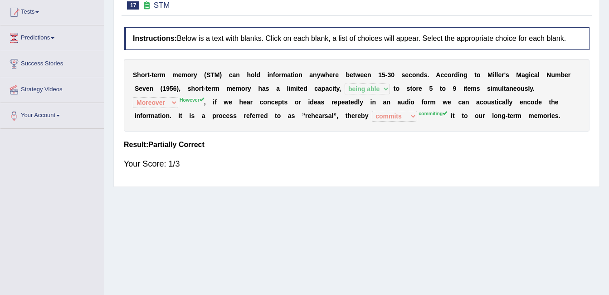
scroll to position [0, 0]
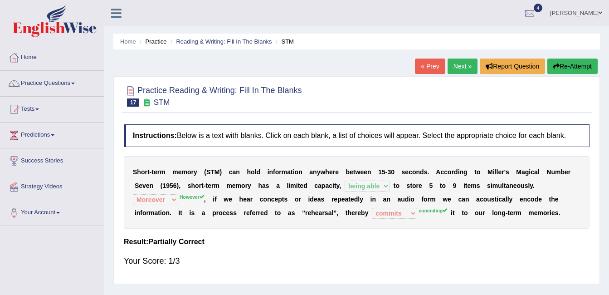
click at [38, 59] on link "Home" at bounding box center [51, 56] width 103 height 23
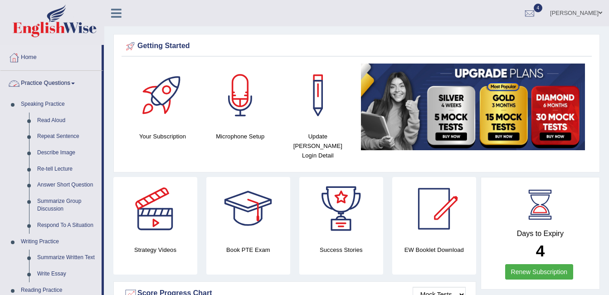
click at [73, 125] on link "Read Aloud" at bounding box center [67, 121] width 69 height 16
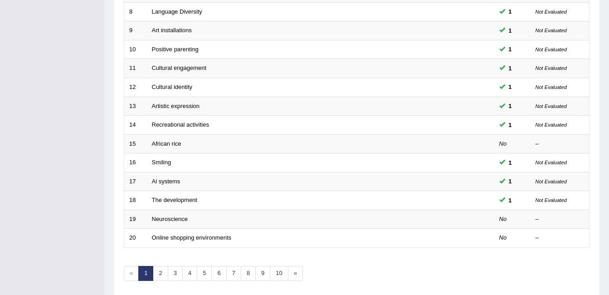
scroll to position [306, 0]
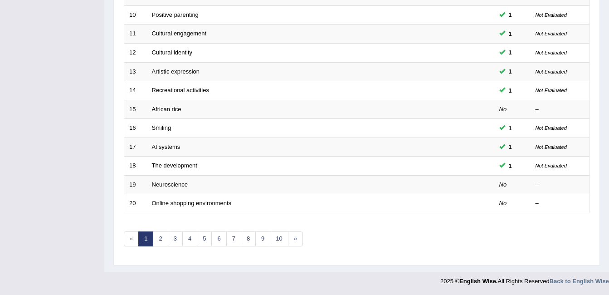
click at [167, 186] on link "Neuroscience" at bounding box center [170, 184] width 36 height 7
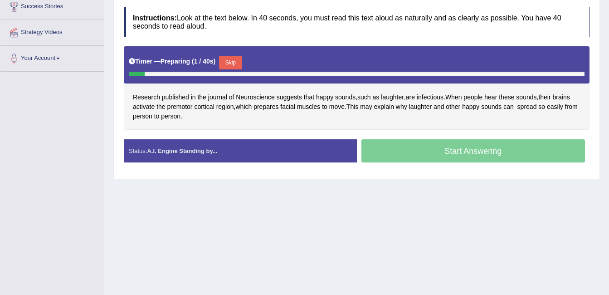
scroll to position [179, 0]
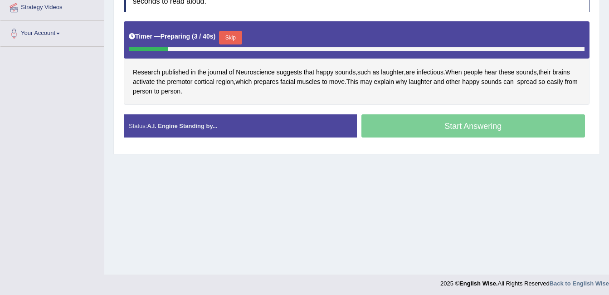
click at [236, 38] on button "Skip" at bounding box center [230, 38] width 23 height 14
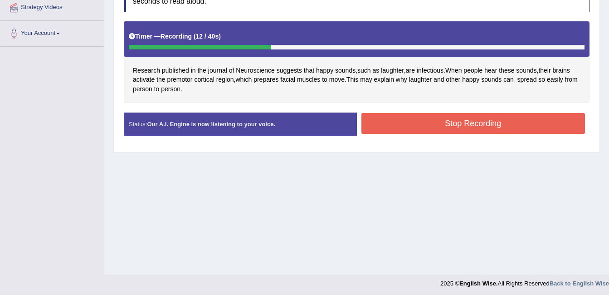
click at [506, 123] on button "Stop Recording" at bounding box center [474, 123] width 224 height 21
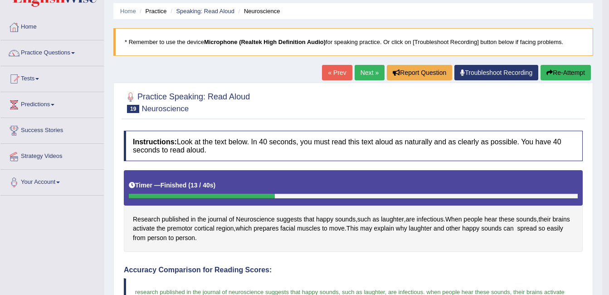
scroll to position [17, 0]
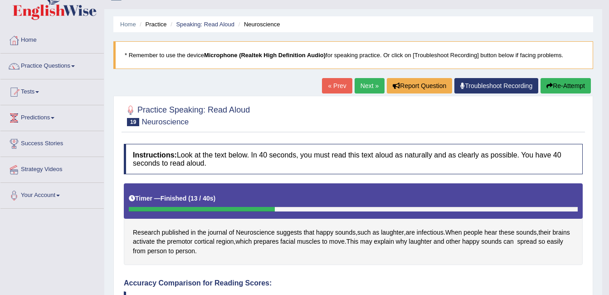
click at [61, 75] on link "Practice Questions" at bounding box center [51, 65] width 103 height 23
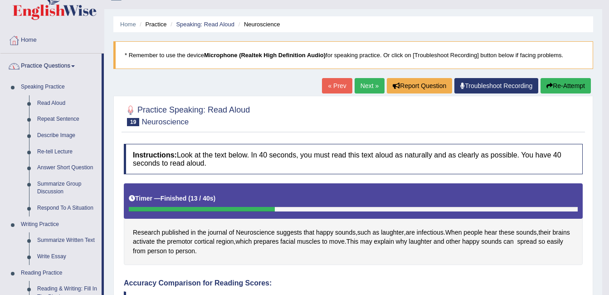
click at [64, 125] on link "Repeat Sentence" at bounding box center [67, 119] width 69 height 16
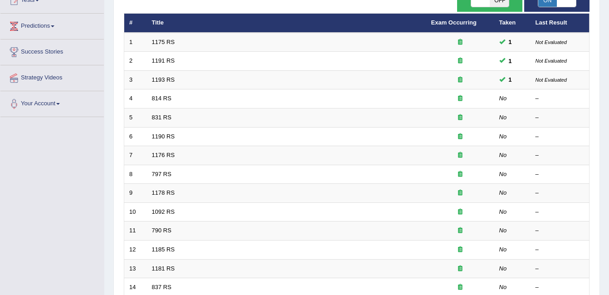
scroll to position [110, 0]
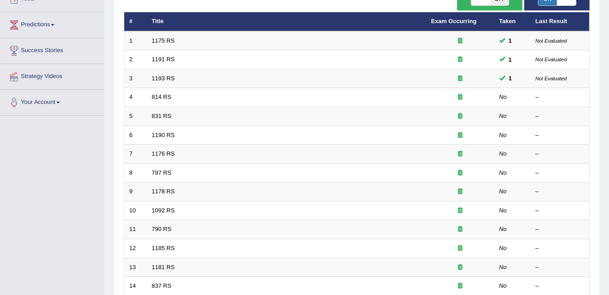
click at [161, 100] on link "814 RS" at bounding box center [162, 96] width 20 height 7
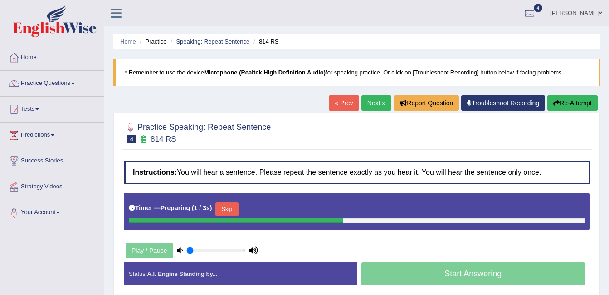
click at [220, 206] on button "Skip" at bounding box center [227, 209] width 23 height 14
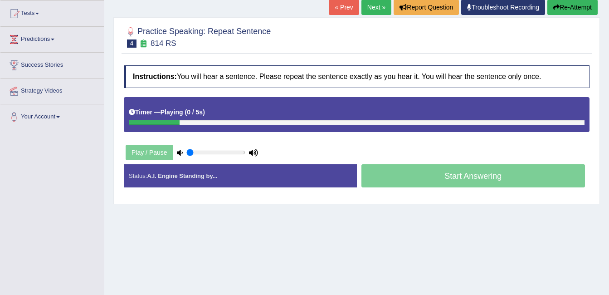
scroll to position [116, 0]
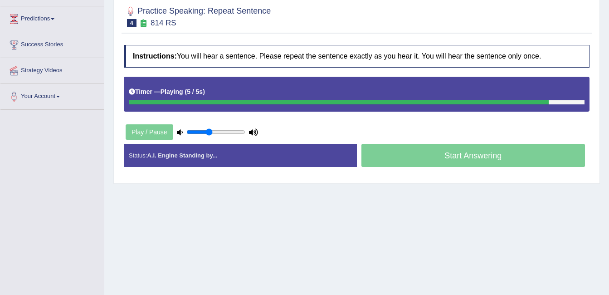
type input "0.4"
click at [208, 132] on input "range" at bounding box center [216, 131] width 59 height 7
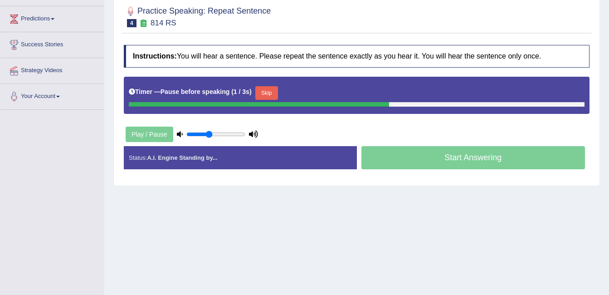
click at [261, 88] on button "Skip" at bounding box center [267, 93] width 23 height 14
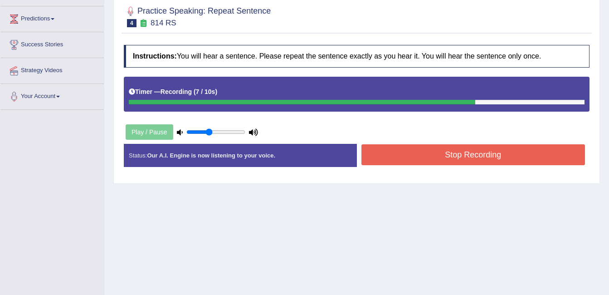
click at [479, 165] on button "Stop Recording" at bounding box center [474, 154] width 224 height 21
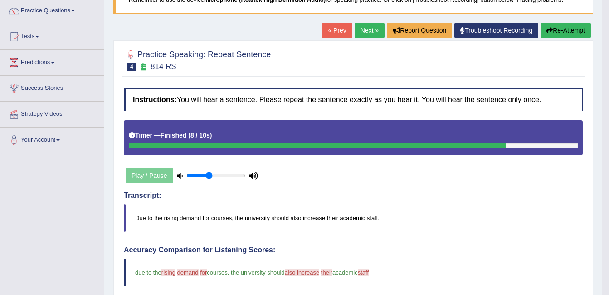
scroll to position [64, 0]
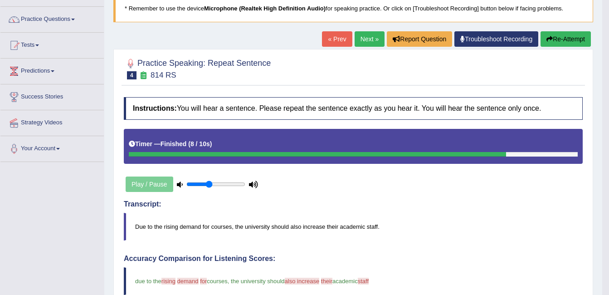
click at [366, 38] on link "Next »" at bounding box center [370, 38] width 30 height 15
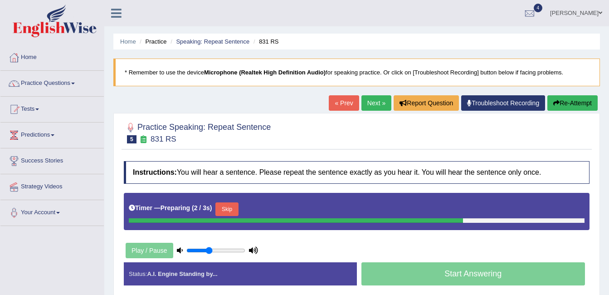
click at [227, 207] on button "Skip" at bounding box center [227, 209] width 23 height 14
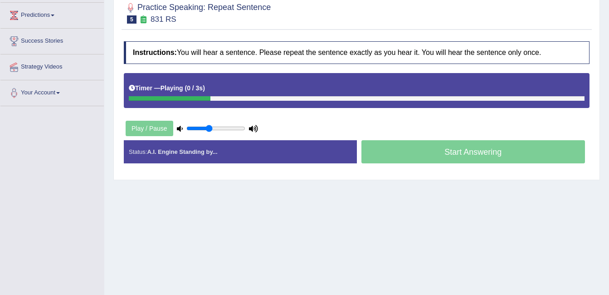
scroll to position [122, 0]
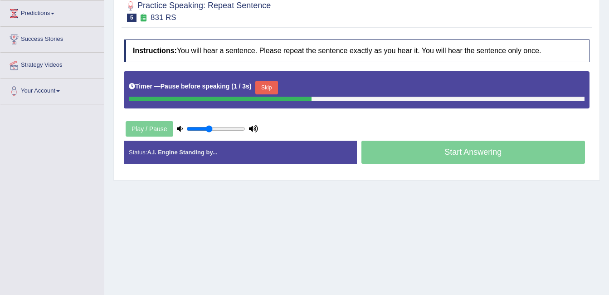
click at [258, 84] on button "Skip" at bounding box center [267, 88] width 23 height 14
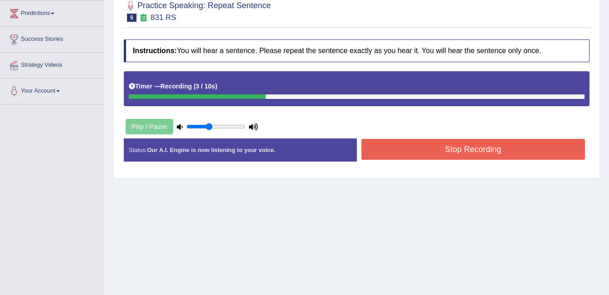
click at [470, 151] on button "Stop Recording" at bounding box center [474, 149] width 224 height 21
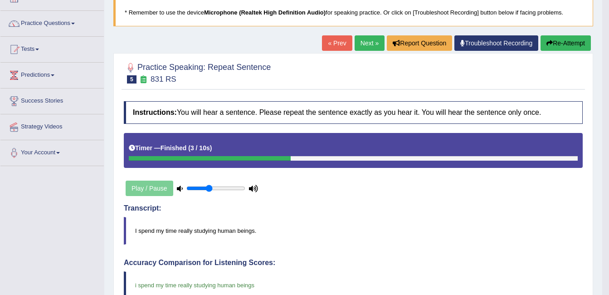
scroll to position [59, 0]
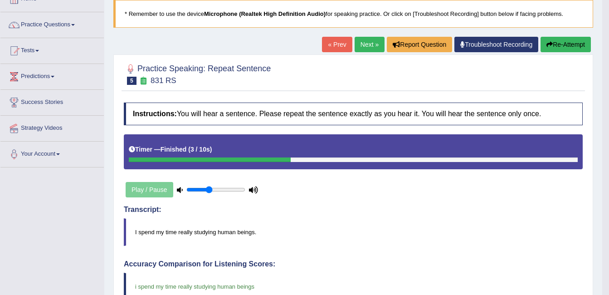
click at [369, 45] on link "Next »" at bounding box center [370, 44] width 30 height 15
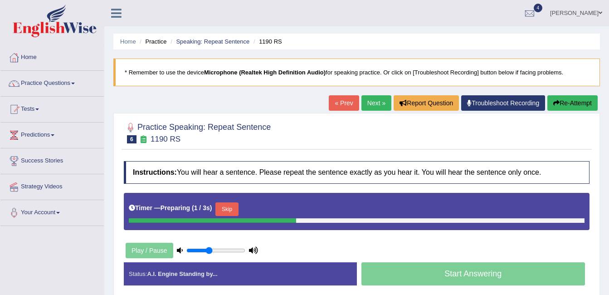
click at [239, 219] on div at bounding box center [212, 220] width 167 height 5
click at [219, 214] on button "Skip" at bounding box center [227, 209] width 23 height 14
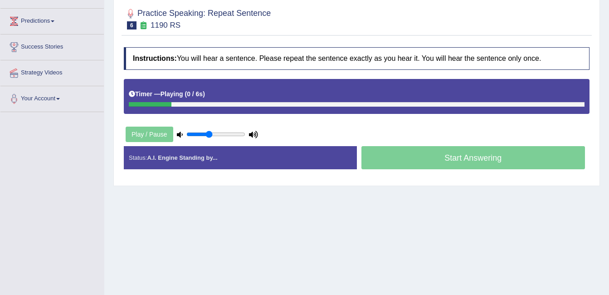
scroll to position [114, 0]
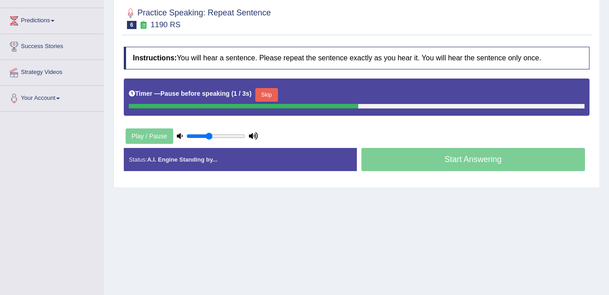
click at [268, 89] on button "Skip" at bounding box center [267, 95] width 23 height 14
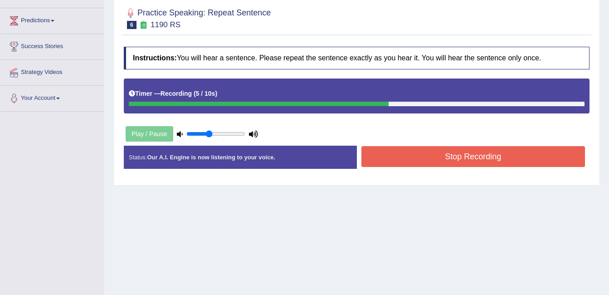
click at [474, 151] on button "Stop Recording" at bounding box center [474, 156] width 224 height 21
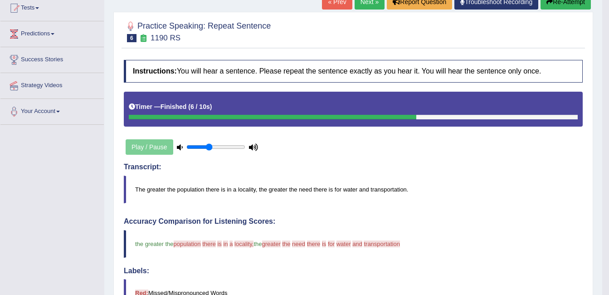
scroll to position [0, 0]
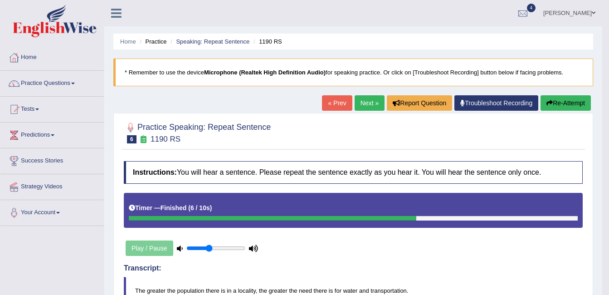
click at [509, 143] on div at bounding box center [353, 132] width 459 height 28
click at [363, 108] on link "Next »" at bounding box center [370, 102] width 30 height 15
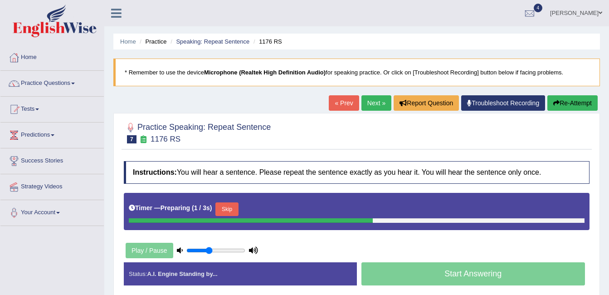
click at [232, 203] on button "Skip" at bounding box center [227, 209] width 23 height 14
click at [258, 210] on button "Skip" at bounding box center [267, 209] width 23 height 14
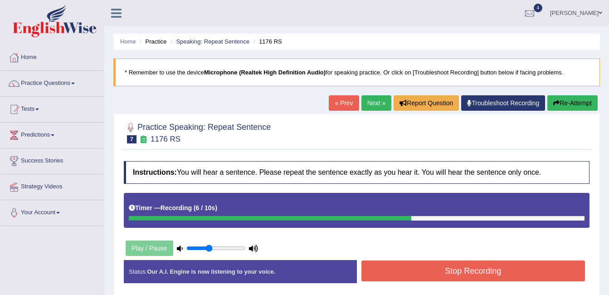
click at [472, 270] on button "Stop Recording" at bounding box center [474, 270] width 224 height 21
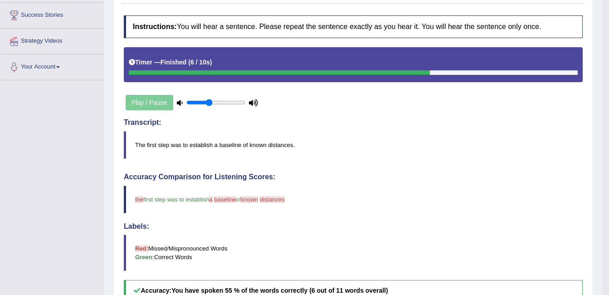
scroll to position [74, 0]
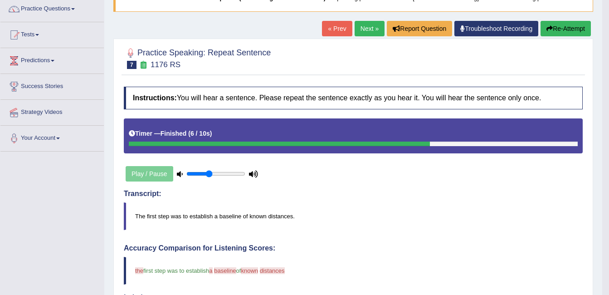
click at [512, 264] on blockquote "the first first step was to establish a their baseline localization of known th…" at bounding box center [353, 271] width 459 height 28
click at [369, 29] on link "Next »" at bounding box center [370, 28] width 30 height 15
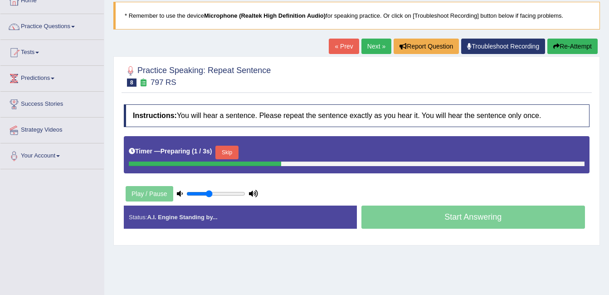
scroll to position [94, 0]
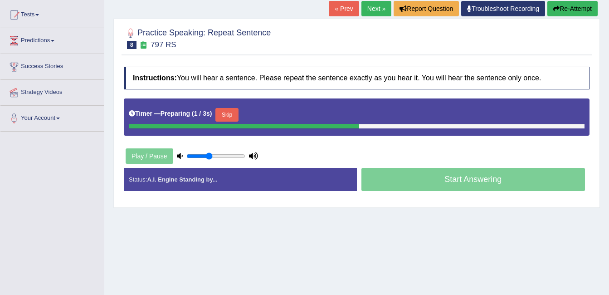
click at [225, 116] on button "Skip" at bounding box center [227, 115] width 23 height 14
click at [275, 108] on div "Skip" at bounding box center [267, 116] width 23 height 16
click at [262, 116] on button "Skip" at bounding box center [267, 115] width 23 height 14
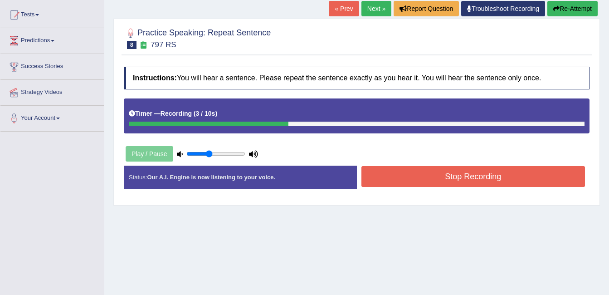
click at [465, 185] on button "Stop Recording" at bounding box center [474, 176] width 224 height 21
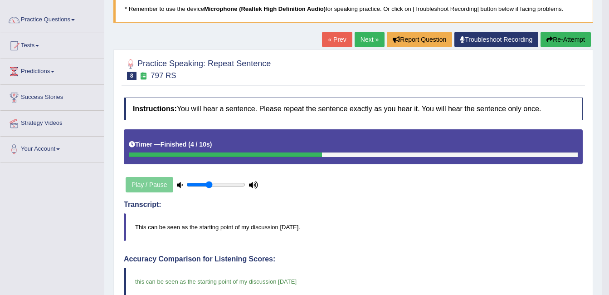
scroll to position [63, 0]
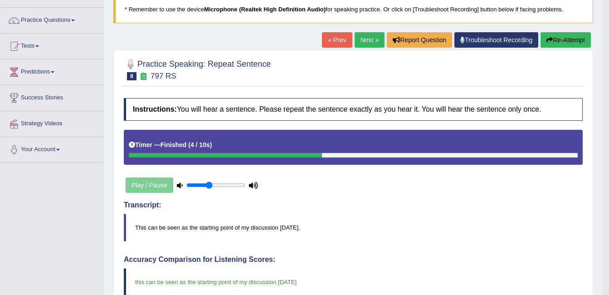
click at [373, 35] on link "Next »" at bounding box center [370, 39] width 30 height 15
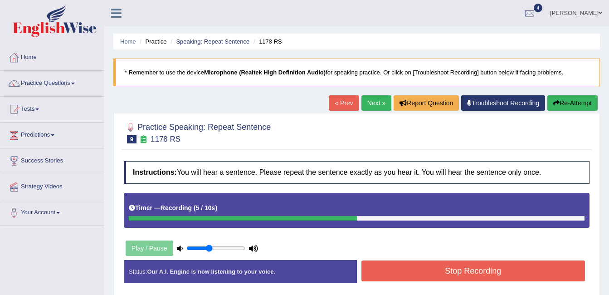
click at [447, 279] on button "Stop Recording" at bounding box center [474, 270] width 224 height 21
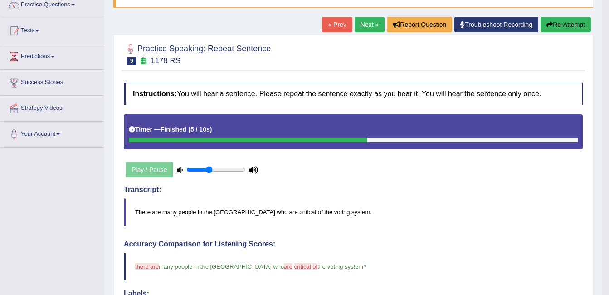
scroll to position [77, 0]
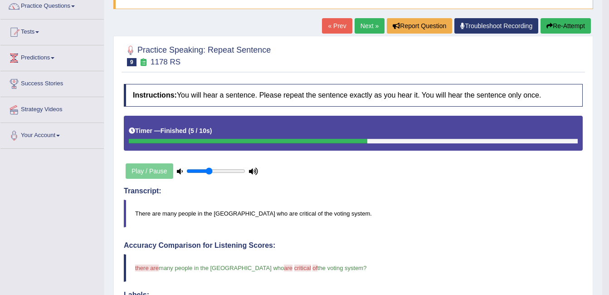
click at [378, 29] on link "Next »" at bounding box center [370, 25] width 30 height 15
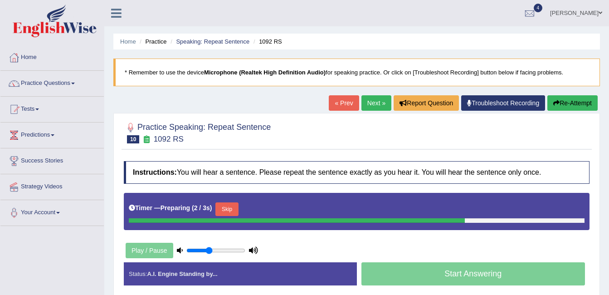
click at [222, 208] on button "Skip" at bounding box center [227, 209] width 23 height 14
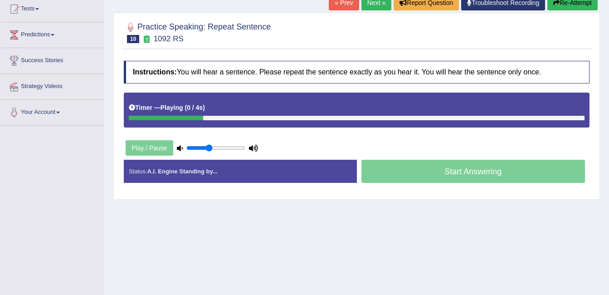
scroll to position [101, 0]
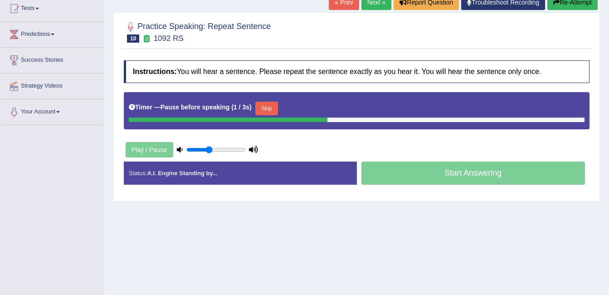
click at [263, 108] on button "Skip" at bounding box center [267, 109] width 23 height 14
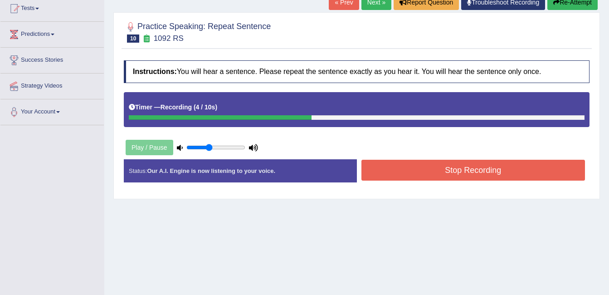
click at [472, 173] on button "Stop Recording" at bounding box center [474, 170] width 224 height 21
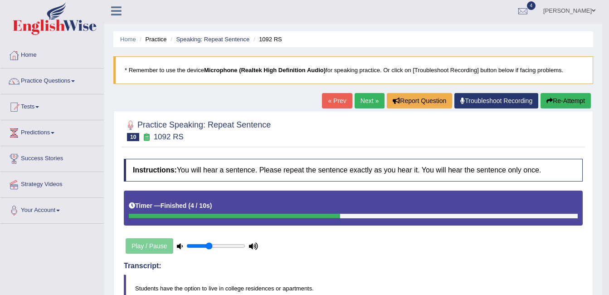
scroll to position [0, 0]
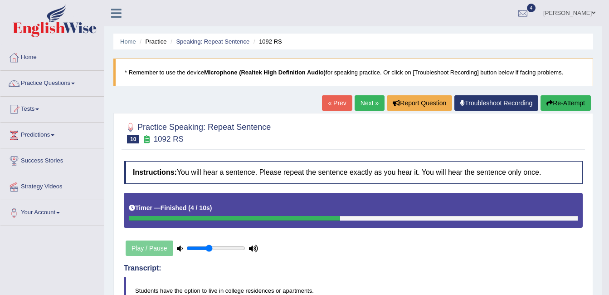
click at [74, 84] on span at bounding box center [73, 84] width 4 height 2
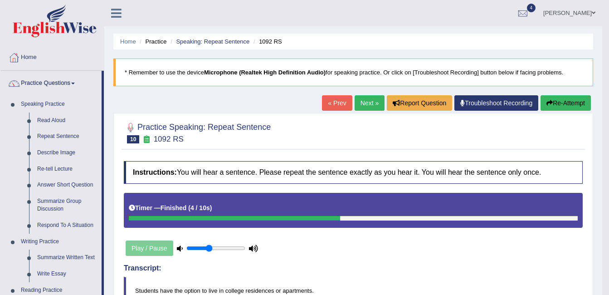
click at [60, 155] on link "Describe Image" at bounding box center [67, 153] width 69 height 16
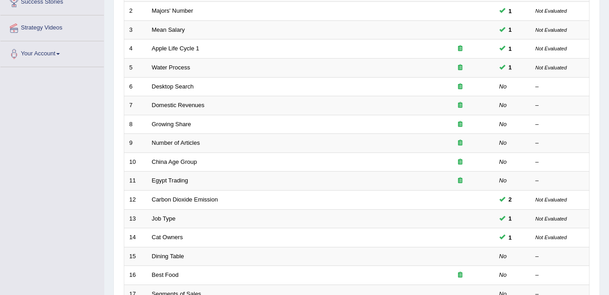
scroll to position [159, 0]
click at [180, 88] on link "Desktop Search" at bounding box center [173, 86] width 42 height 7
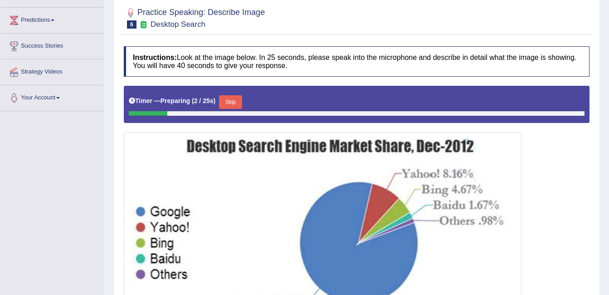
click at [232, 104] on button "Skip" at bounding box center [230, 102] width 23 height 14
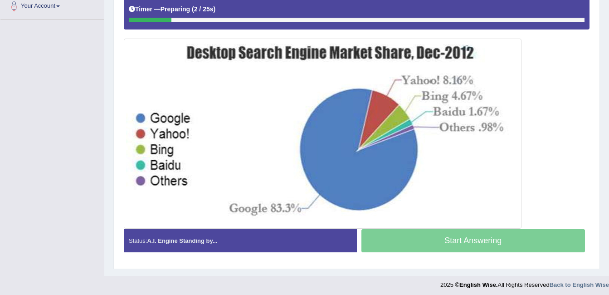
scroll to position [210, 0]
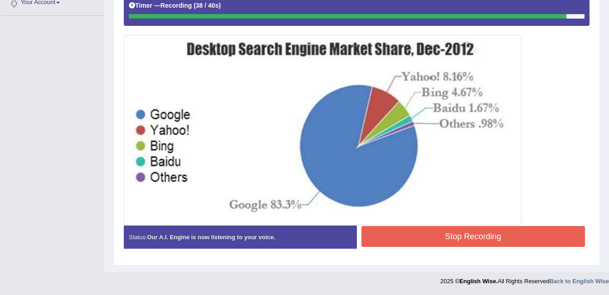
click at [471, 236] on button "Stop Recording" at bounding box center [474, 236] width 224 height 21
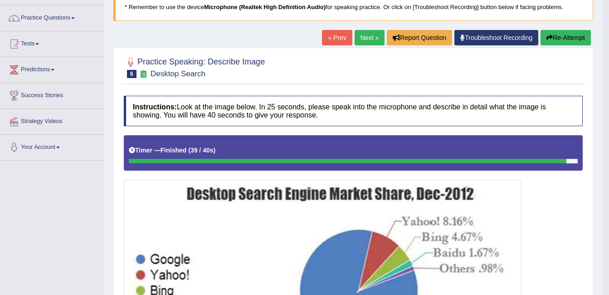
scroll to position [57, 0]
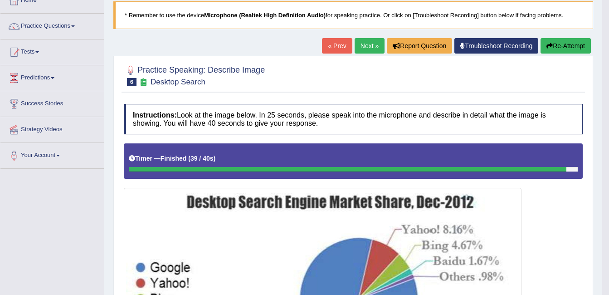
click at [570, 46] on button "Re-Attempt" at bounding box center [566, 45] width 50 height 15
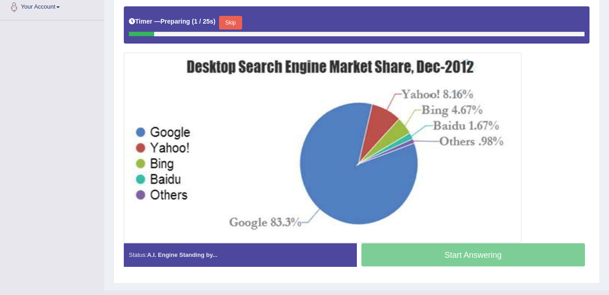
scroll to position [204, 0]
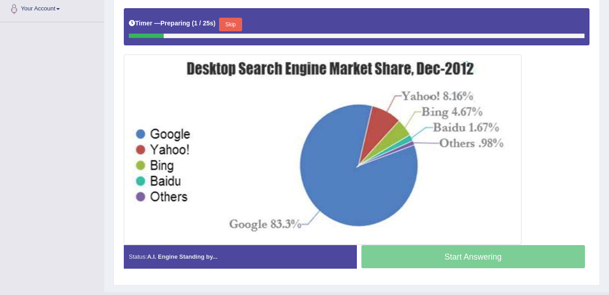
click at [231, 25] on button "Skip" at bounding box center [230, 25] width 23 height 14
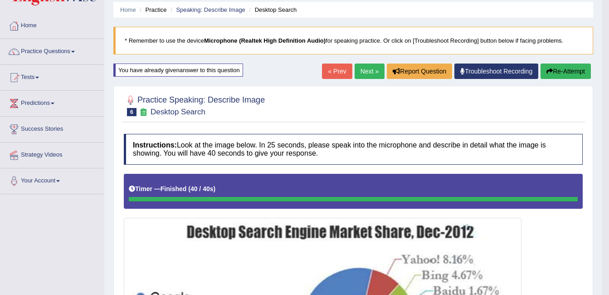
scroll to position [26, 0]
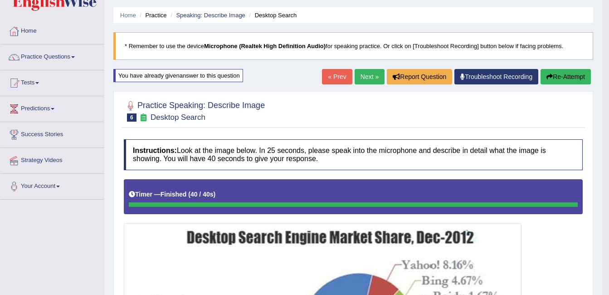
click at [363, 73] on link "Next »" at bounding box center [370, 76] width 30 height 15
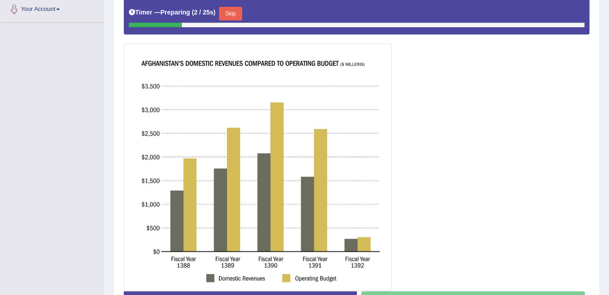
scroll to position [209, 0]
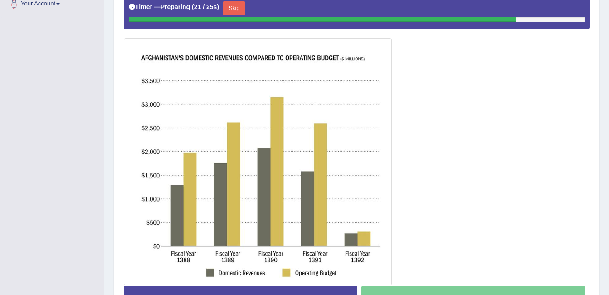
click at [235, 11] on button "Skip" at bounding box center [234, 8] width 23 height 14
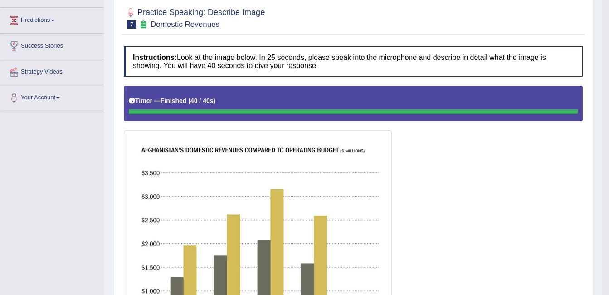
scroll to position [84, 0]
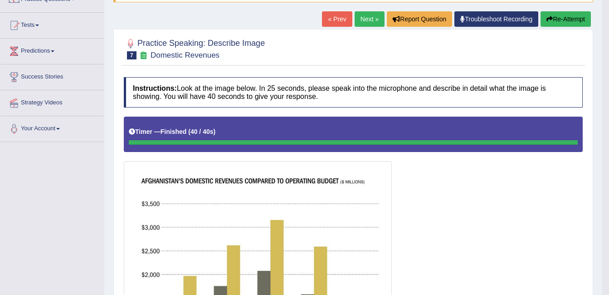
click at [564, 21] on button "Re-Attempt" at bounding box center [566, 18] width 50 height 15
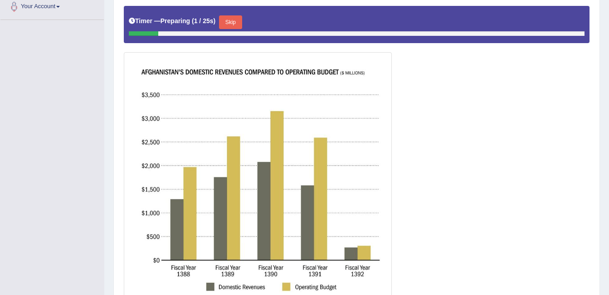
scroll to position [209, 0]
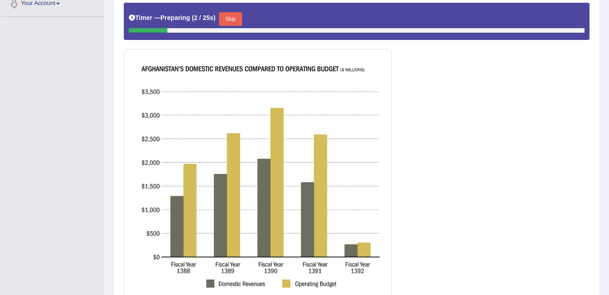
click at [228, 22] on button "Skip" at bounding box center [230, 19] width 23 height 14
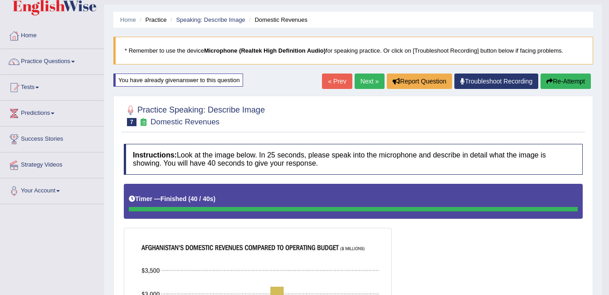
scroll to position [0, 0]
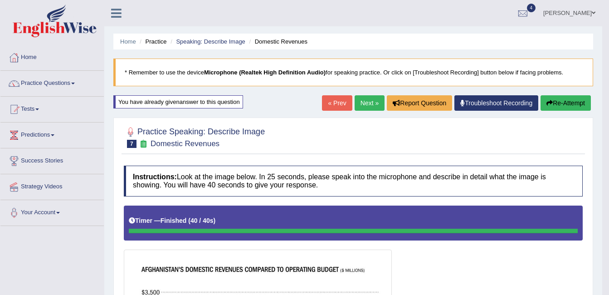
click at [370, 103] on link "Next »" at bounding box center [370, 102] width 30 height 15
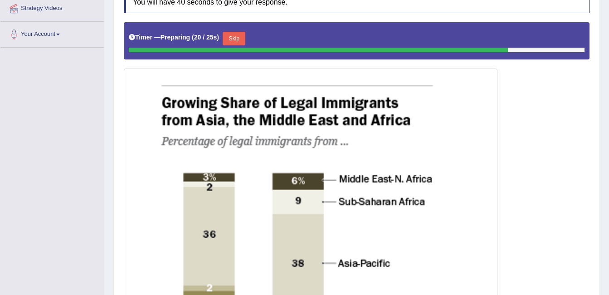
scroll to position [178, 0]
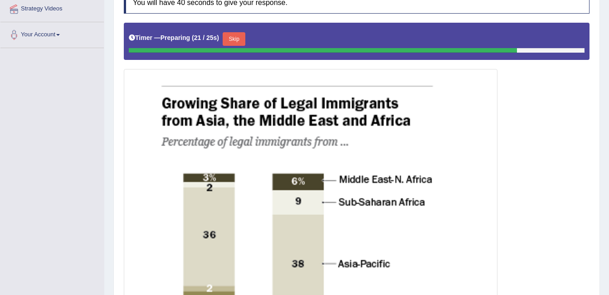
click at [236, 39] on button "Skip" at bounding box center [234, 39] width 23 height 14
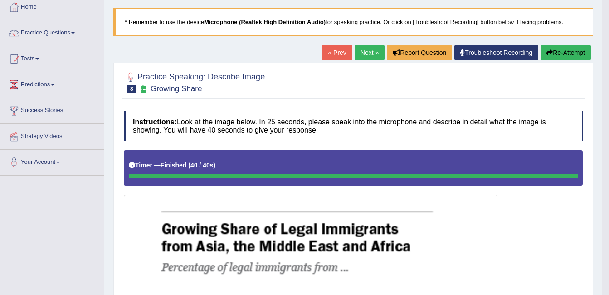
scroll to position [46, 0]
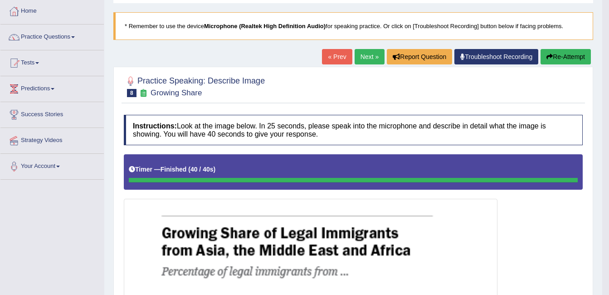
click at [366, 58] on link "Next »" at bounding box center [370, 56] width 30 height 15
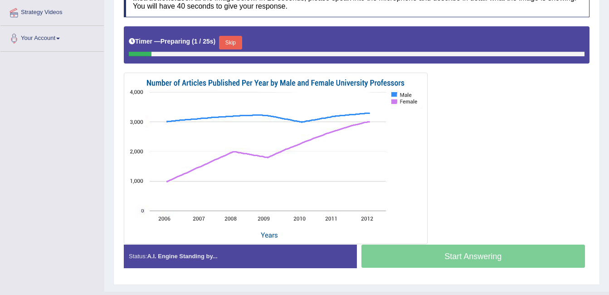
scroll to position [194, 0]
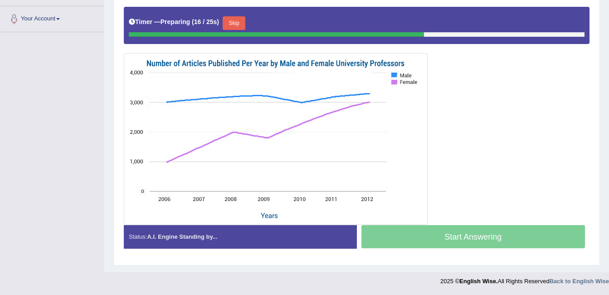
click at [234, 20] on button "Skip" at bounding box center [234, 23] width 23 height 14
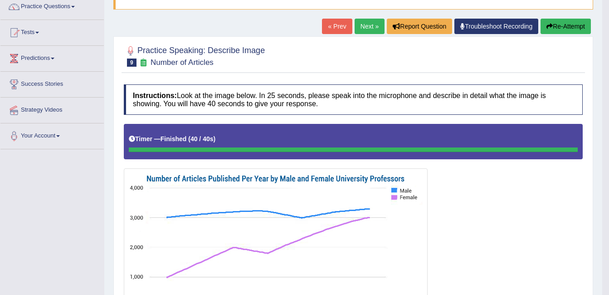
scroll to position [0, 0]
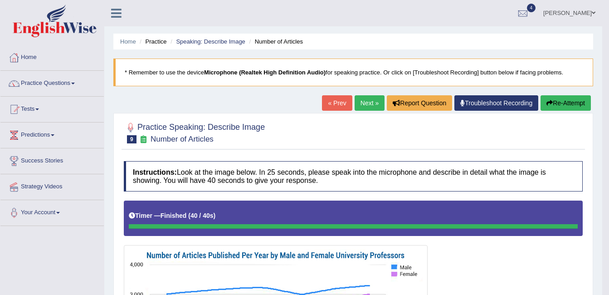
click at [59, 90] on link "Practice Questions" at bounding box center [51, 82] width 103 height 23
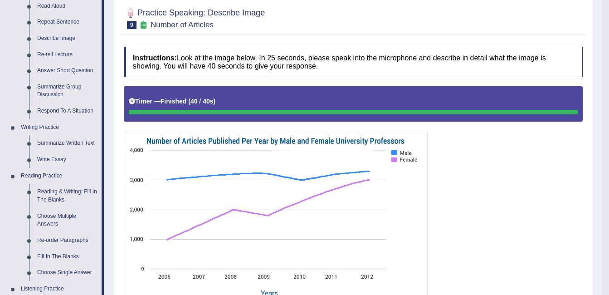
scroll to position [123, 0]
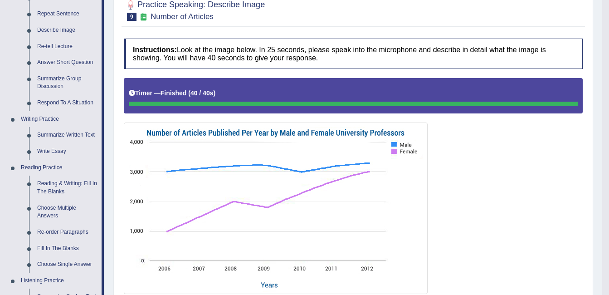
click at [54, 84] on link "Summarize Group Discussion" at bounding box center [67, 83] width 69 height 24
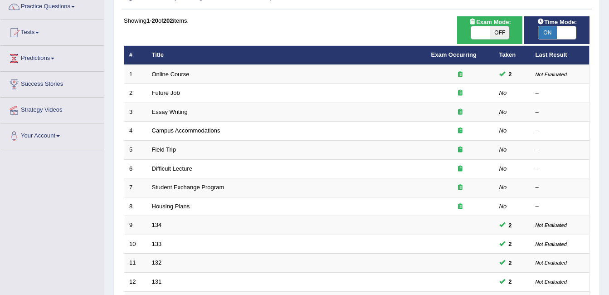
scroll to position [79, 0]
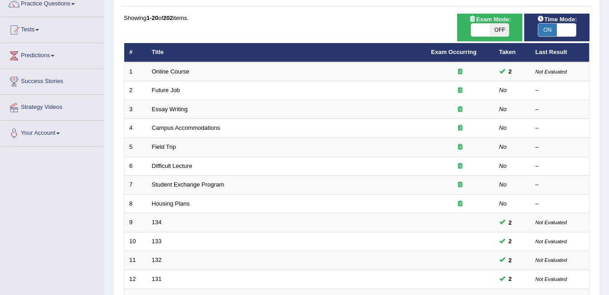
click at [155, 89] on link "Future Job" at bounding box center [166, 90] width 28 height 7
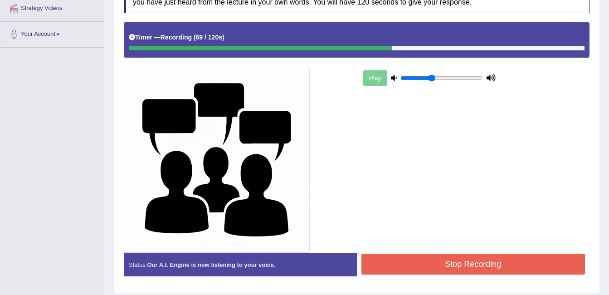
scroll to position [206, 0]
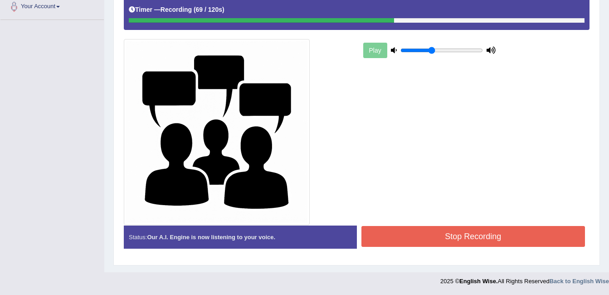
click at [418, 234] on button "Stop Recording" at bounding box center [474, 236] width 224 height 21
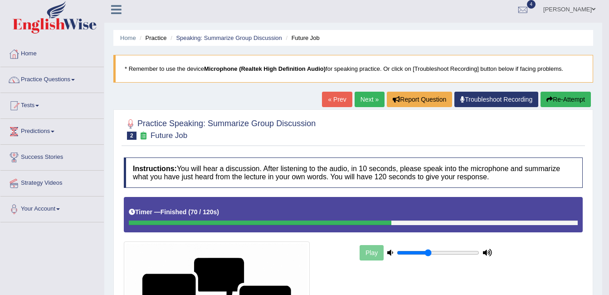
scroll to position [0, 0]
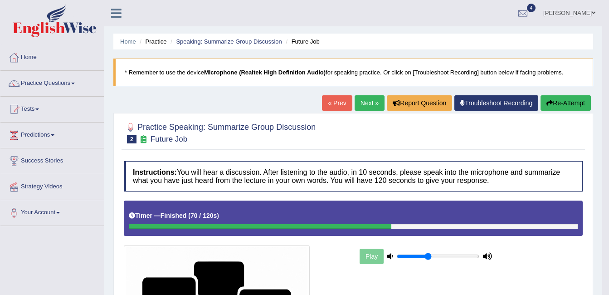
click at [72, 75] on link "Practice Questions" at bounding box center [51, 82] width 103 height 23
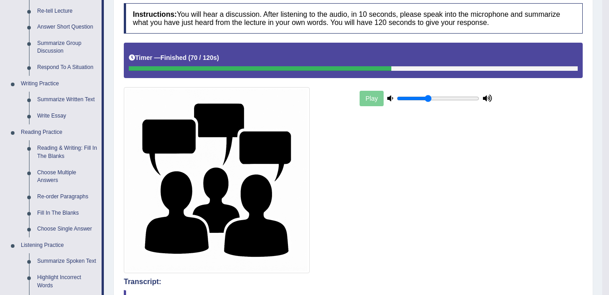
scroll to position [161, 0]
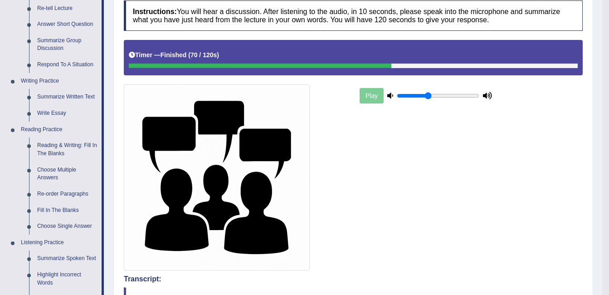
click at [79, 98] on link "Summarize Written Text" at bounding box center [67, 97] width 69 height 16
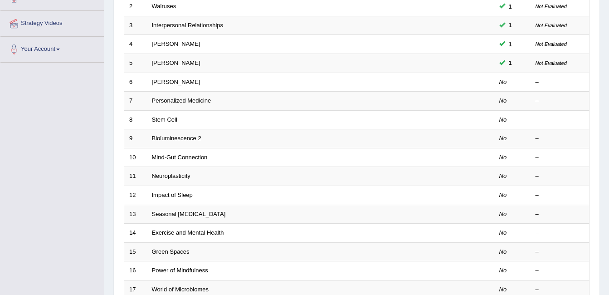
scroll to position [164, 0]
click at [192, 82] on link "[PERSON_NAME]" at bounding box center [176, 81] width 49 height 7
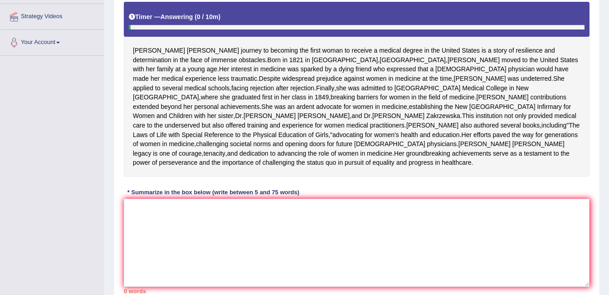
scroll to position [172, 0]
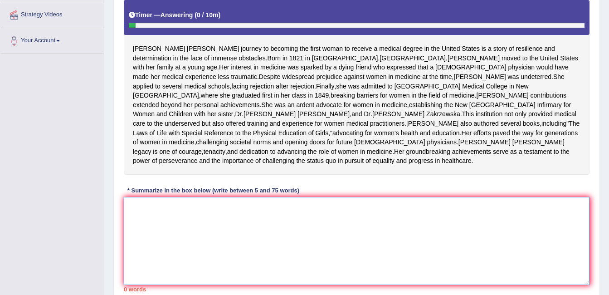
click at [149, 245] on textarea at bounding box center [357, 241] width 466 height 88
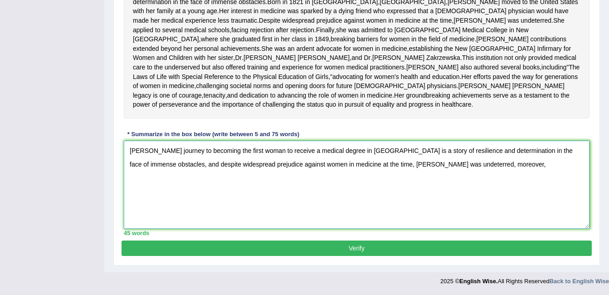
scroll to position [244, 0]
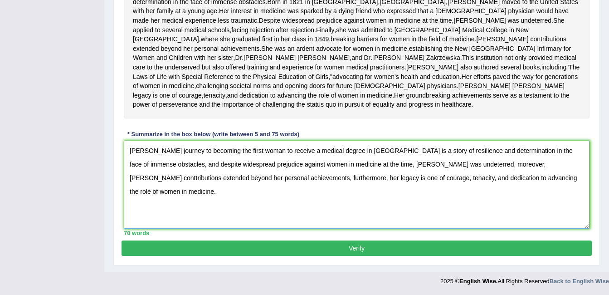
click at [171, 183] on textarea "[PERSON_NAME] journey to becoming the first woman to receive a medical degree i…" at bounding box center [357, 185] width 466 height 88
click at [303, 198] on textarea "[PERSON_NAME] journey to becoming the first woman to receive a medical degree i…" at bounding box center [357, 185] width 466 height 88
click at [131, 171] on textarea "[PERSON_NAME] journey to becoming the first woman to receive a medical degree i…" at bounding box center [357, 185] width 466 height 88
type textarea "[PERSON_NAME] journey to becoming the first woman to receive a medical degree i…"
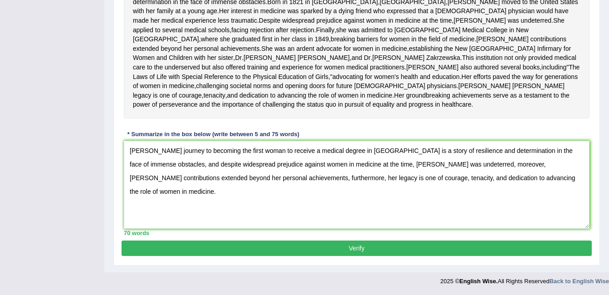
click at [433, 255] on button "Verify" at bounding box center [357, 248] width 471 height 15
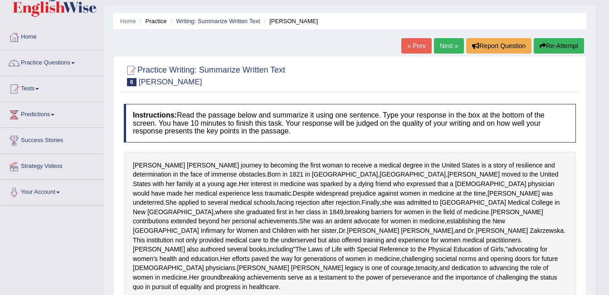
scroll to position [34, 0]
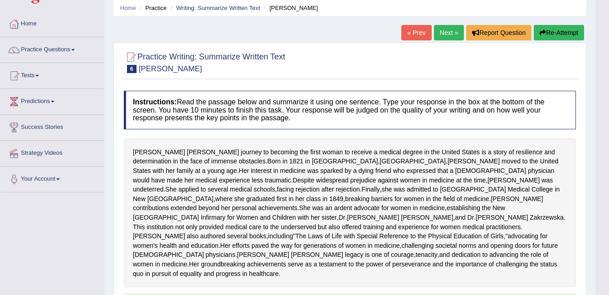
click at [39, 76] on span at bounding box center [37, 76] width 4 height 2
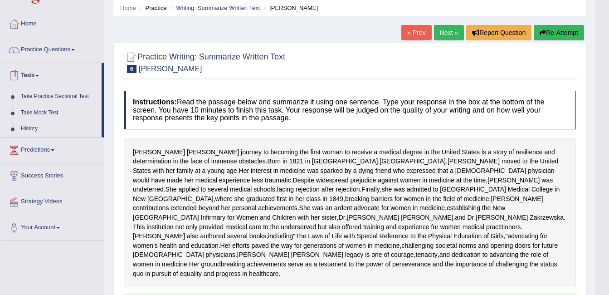
click at [75, 50] on span at bounding box center [73, 50] width 4 height 2
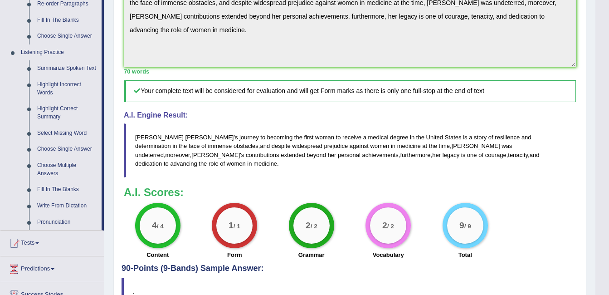
scroll to position [352, 0]
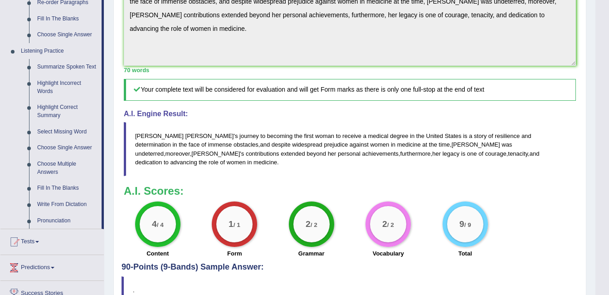
click at [45, 91] on link "Highlight Incorrect Words" at bounding box center [67, 87] width 69 height 24
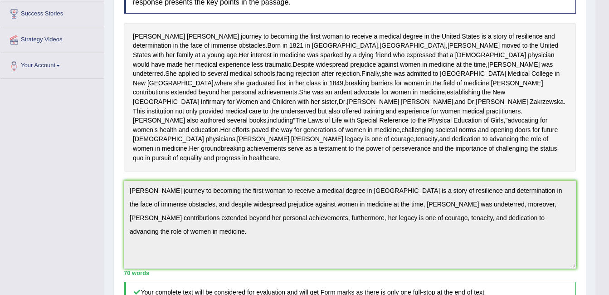
scroll to position [111, 0]
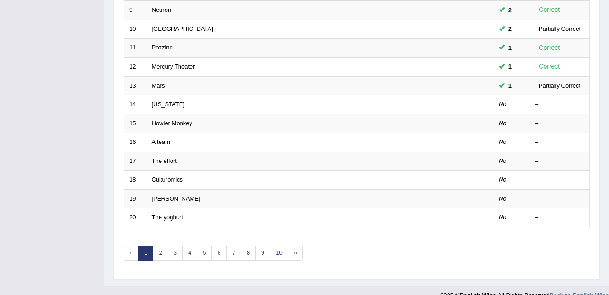
scroll to position [306, 0]
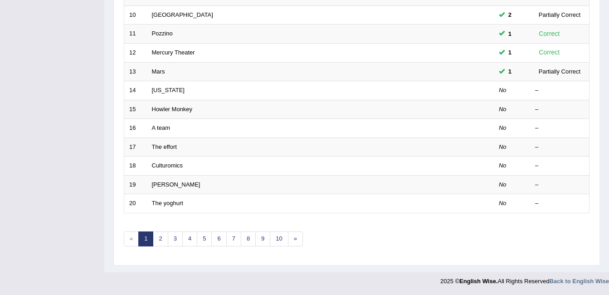
click at [159, 86] on td "[US_STATE]" at bounding box center [286, 90] width 279 height 19
drag, startPoint x: 159, startPoint y: 86, endPoint x: 153, endPoint y: 86, distance: 5.9
click at [153, 86] on td "[US_STATE]" at bounding box center [286, 90] width 279 height 19
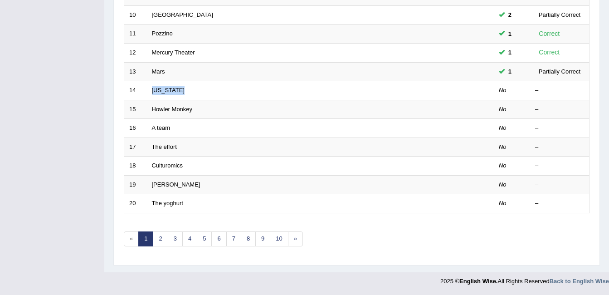
click at [153, 86] on td "[US_STATE]" at bounding box center [286, 90] width 279 height 19
drag, startPoint x: 153, startPoint y: 86, endPoint x: 170, endPoint y: 88, distance: 17.4
click at [170, 88] on link "[US_STATE]" at bounding box center [168, 90] width 33 height 7
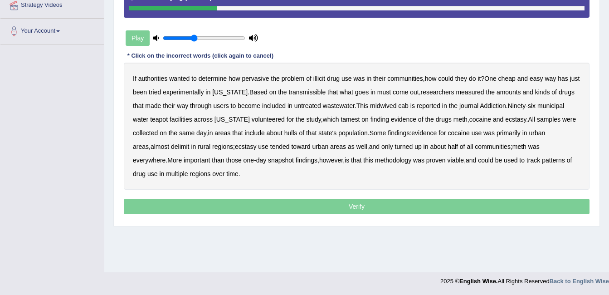
click at [302, 93] on b "transmissible" at bounding box center [307, 91] width 37 height 7
click at [303, 90] on b "transmissible" at bounding box center [307, 91] width 37 height 7
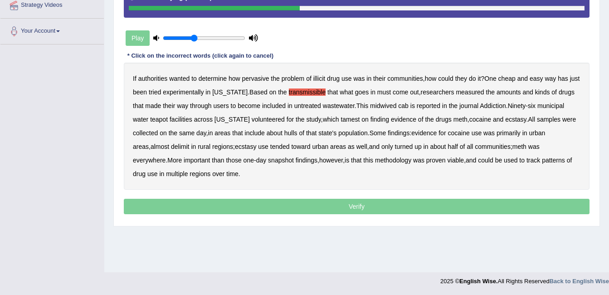
click at [392, 106] on b "midwived" at bounding box center [383, 105] width 26 height 7
click at [407, 106] on b "cab" at bounding box center [403, 105] width 10 height 7
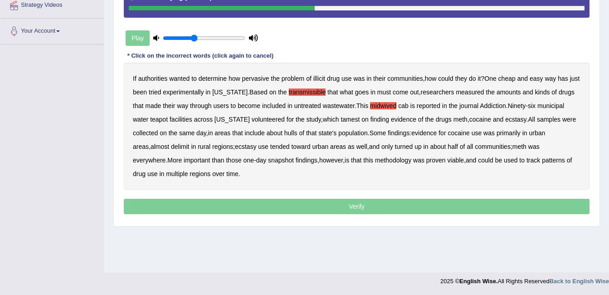
click at [407, 106] on b "cab" at bounding box center [403, 105] width 10 height 7
click at [341, 120] on b "tamest" at bounding box center [350, 119] width 19 height 7
click at [332, 114] on div "If authorities wanted to determine how pervasive the problem of illicit drug us…" at bounding box center [357, 126] width 466 height 127
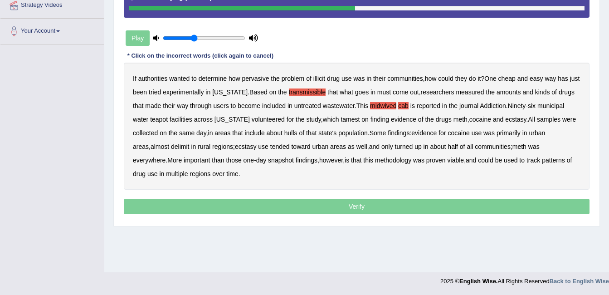
click at [332, 114] on div "If authorities wanted to determine how pervasive the problem of illicit drug us…" at bounding box center [357, 126] width 466 height 127
click at [341, 119] on b "tamest" at bounding box center [350, 119] width 19 height 7
click at [293, 134] on b "hulls" at bounding box center [291, 132] width 13 height 7
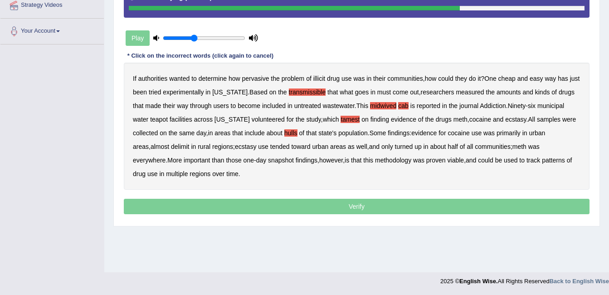
click at [171, 150] on b "delimit" at bounding box center [180, 146] width 18 height 7
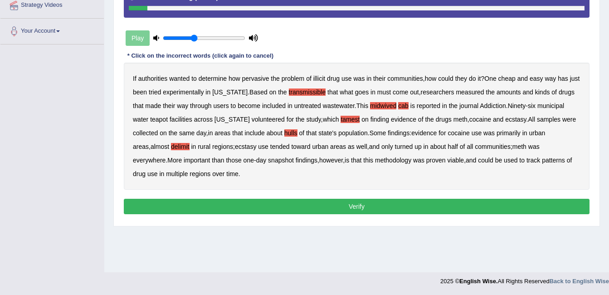
click at [348, 209] on button "Verify" at bounding box center [357, 206] width 466 height 15
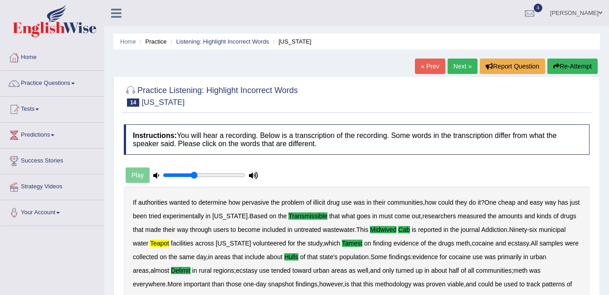
click at [580, 71] on button "Re-Attempt" at bounding box center [573, 66] width 50 height 15
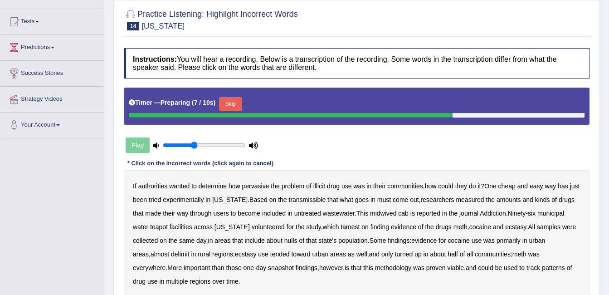
scroll to position [91, 0]
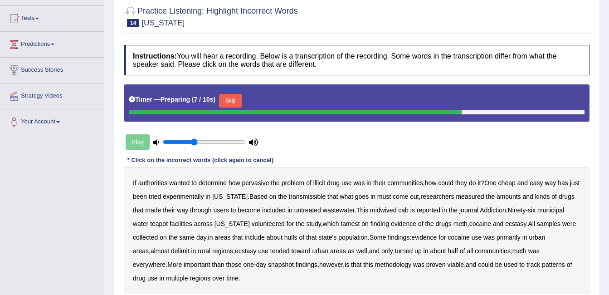
click at [236, 100] on button "Skip" at bounding box center [230, 101] width 23 height 14
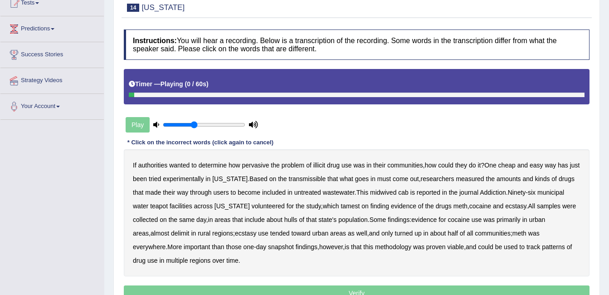
scroll to position [107, 0]
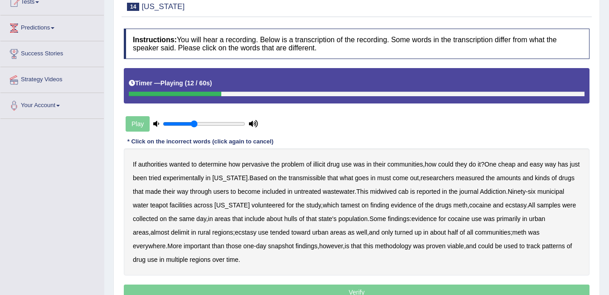
click at [311, 180] on b "transmissible" at bounding box center [307, 177] width 37 height 7
click at [389, 192] on b "midwived" at bounding box center [383, 191] width 26 height 7
click at [405, 193] on b "cab" at bounding box center [403, 191] width 10 height 7
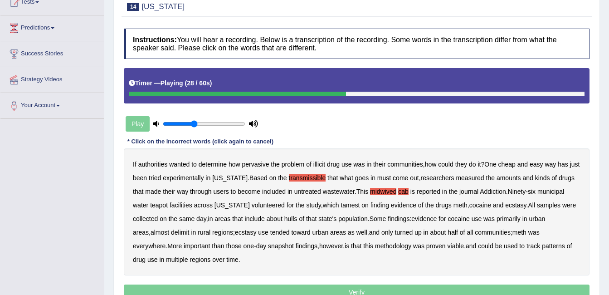
click at [165, 208] on b "teapot" at bounding box center [159, 205] width 18 height 7
click at [292, 216] on b "hulls" at bounding box center [291, 218] width 13 height 7
click at [171, 229] on b "delimit" at bounding box center [180, 232] width 18 height 7
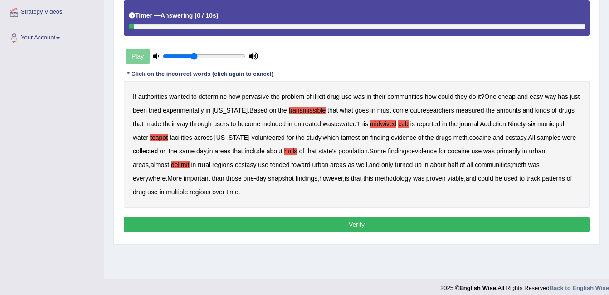
scroll to position [182, 0]
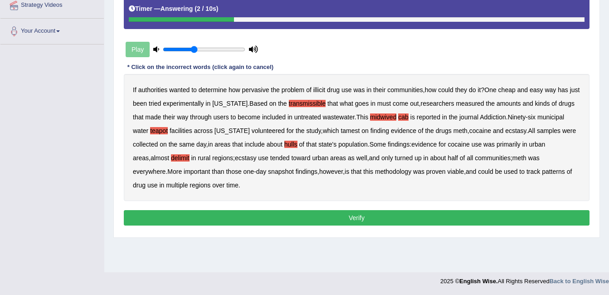
click at [446, 225] on button "Verify" at bounding box center [357, 217] width 466 height 15
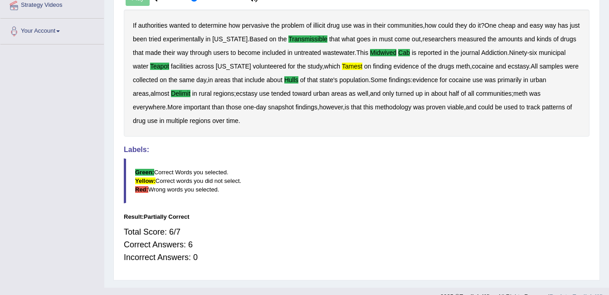
click at [361, 253] on div "Home Practice Listening: Highlight Incorrect Words [US_STATE] You have already …" at bounding box center [356, 52] width 505 height 469
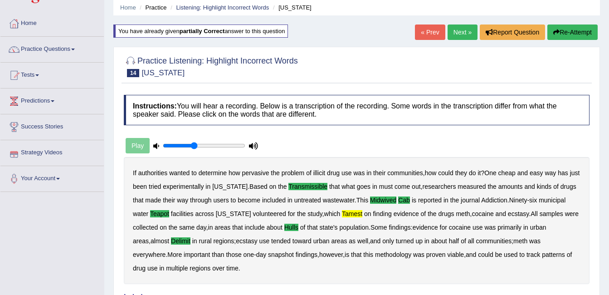
scroll to position [0, 0]
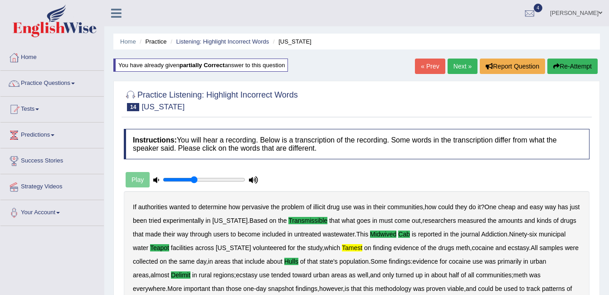
click at [460, 64] on link "Next »" at bounding box center [463, 66] width 30 height 15
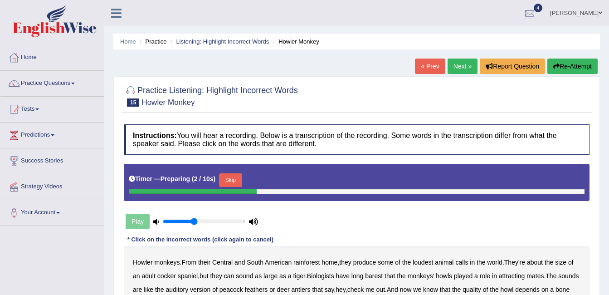
click at [227, 176] on button "Skip" at bounding box center [230, 180] width 23 height 14
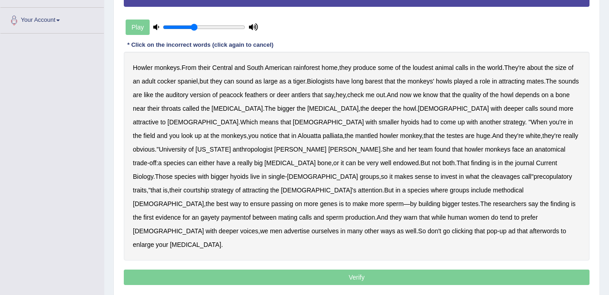
scroll to position [197, 0]
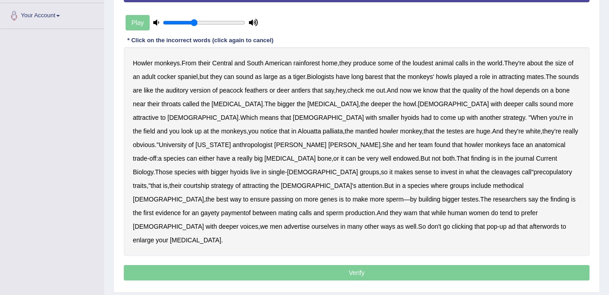
click at [374, 74] on b "barest" at bounding box center [374, 76] width 18 height 7
click at [521, 168] on b "cleavages" at bounding box center [506, 171] width 29 height 7
click at [508, 182] on b "methodical" at bounding box center [508, 185] width 31 height 7
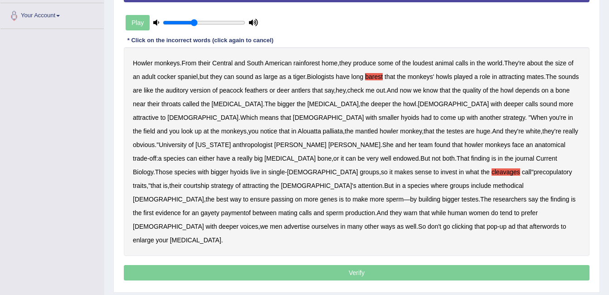
click at [508, 182] on b "methodical" at bounding box center [508, 185] width 31 height 7
click at [219, 209] on b "gayety" at bounding box center [210, 212] width 19 height 7
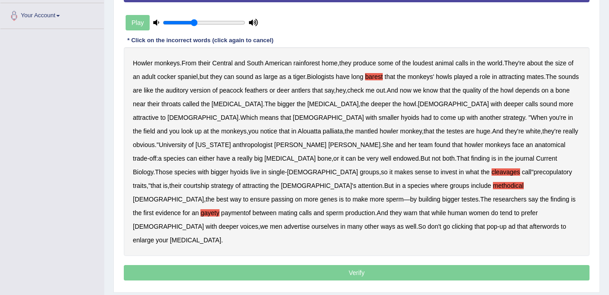
click at [221, 209] on b "paymentof" at bounding box center [235, 212] width 29 height 7
click at [530, 223] on b "afterwords" at bounding box center [544, 226] width 29 height 7
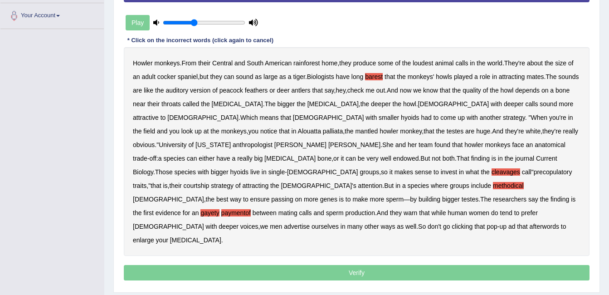
click at [530, 223] on b "afterwords" at bounding box center [544, 226] width 29 height 7
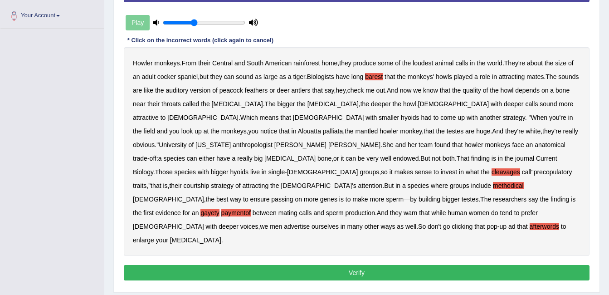
click at [342, 265] on button "Verify" at bounding box center [357, 272] width 466 height 15
click at [342, 243] on div "Home Practice Listening: Highlight Incorrect Words Howler Monkey « Prev Next » …" at bounding box center [356, 51] width 505 height 496
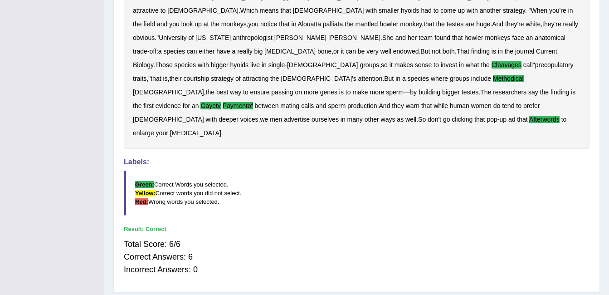
scroll to position [0, 0]
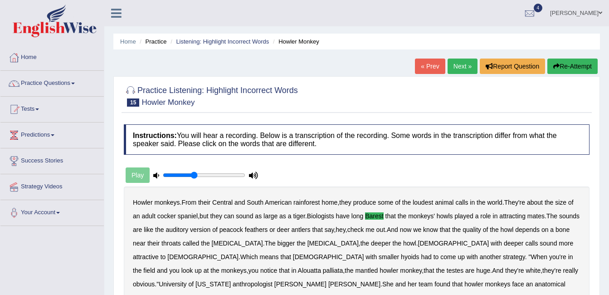
click at [458, 68] on link "Next »" at bounding box center [463, 66] width 30 height 15
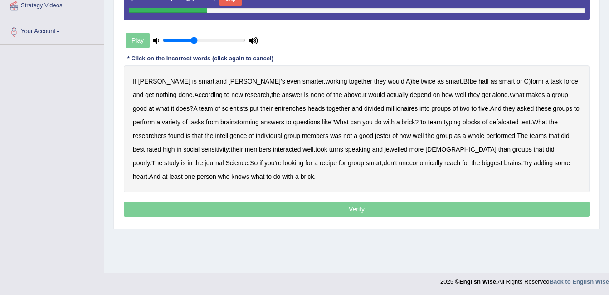
scroll to position [182, 0]
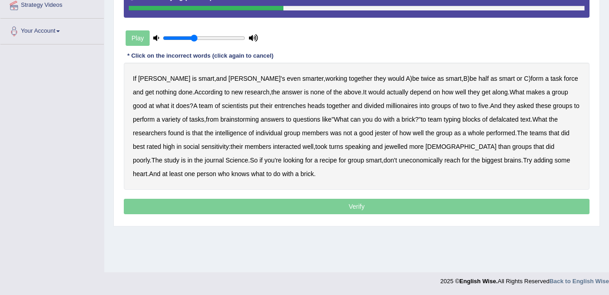
click at [275, 106] on b "entrenches" at bounding box center [290, 105] width 31 height 7
click at [386, 105] on b "millionaires" at bounding box center [402, 105] width 32 height 7
click at [490, 122] on b "defalcated" at bounding box center [504, 119] width 29 height 7
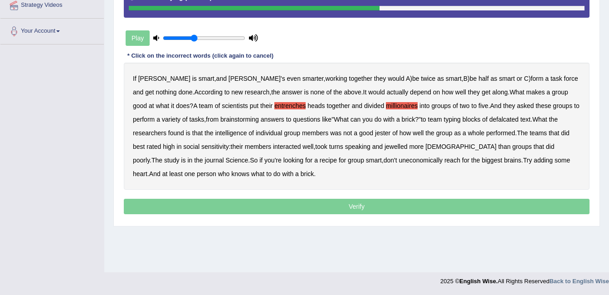
click at [490, 122] on b "defalcated" at bounding box center [504, 119] width 29 height 7
click at [490, 120] on b "defalcated" at bounding box center [504, 119] width 29 height 7
click at [375, 135] on b "jester" at bounding box center [382, 132] width 15 height 7
click at [385, 146] on b "jewelled" at bounding box center [396, 146] width 23 height 7
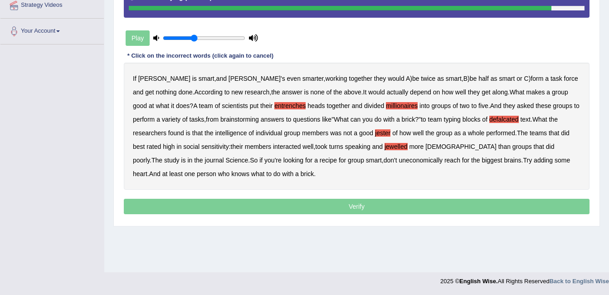
click at [399, 162] on b "uneconomically" at bounding box center [421, 160] width 44 height 7
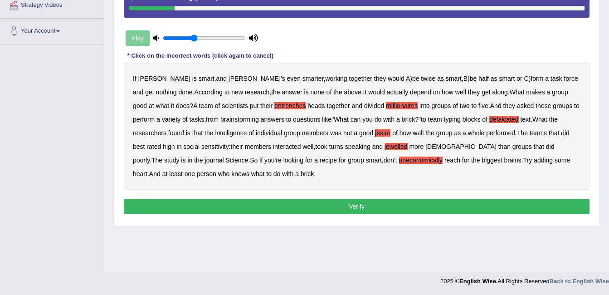
click at [384, 203] on button "Verify" at bounding box center [357, 206] width 466 height 15
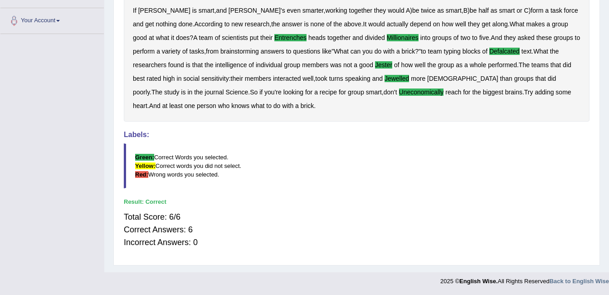
scroll to position [0, 0]
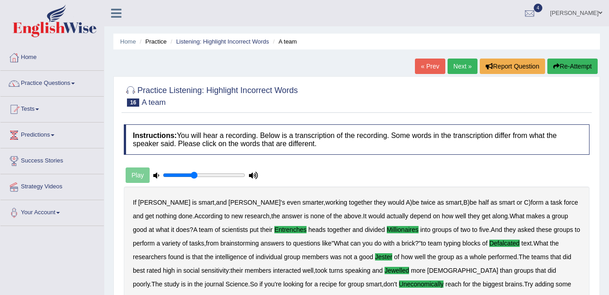
click at [458, 66] on link "Next »" at bounding box center [463, 66] width 30 height 15
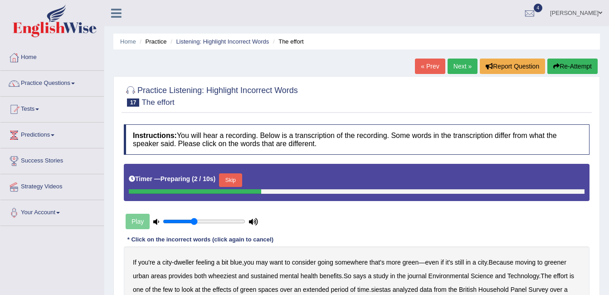
scroll to position [182, 0]
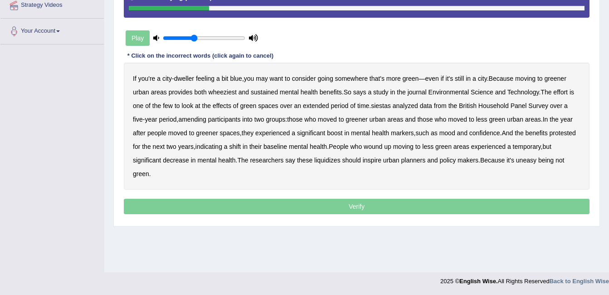
click at [219, 92] on b "wheeziest" at bounding box center [223, 91] width 28 height 7
click at [383, 106] on b "siestas" at bounding box center [381, 105] width 20 height 7
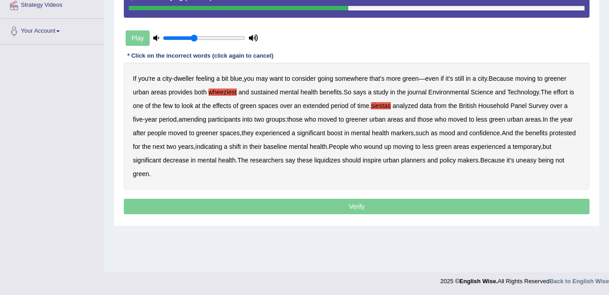
click at [196, 118] on b "amending" at bounding box center [192, 119] width 28 height 7
click at [569, 132] on b "protested" at bounding box center [563, 132] width 26 height 7
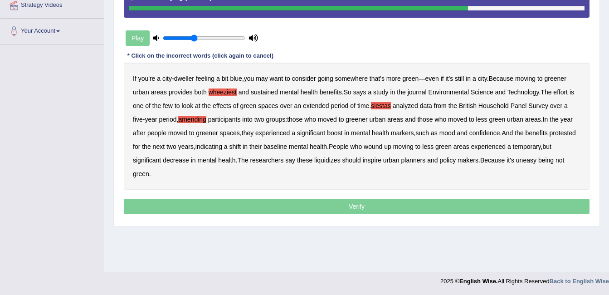
click at [568, 131] on b "protested" at bounding box center [563, 132] width 26 height 7
click at [327, 159] on b "liquidizes" at bounding box center [328, 160] width 26 height 7
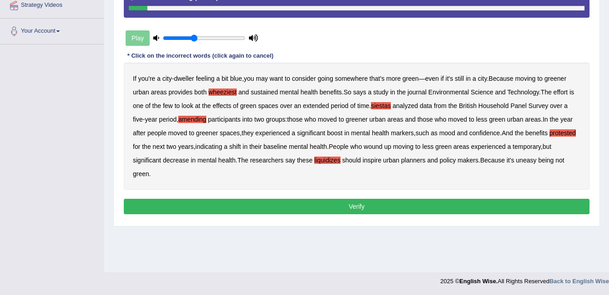
click at [245, 202] on button "Verify" at bounding box center [357, 206] width 466 height 15
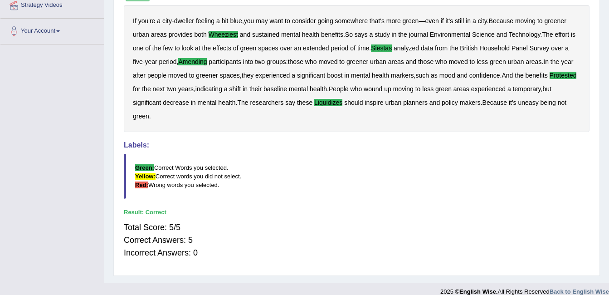
scroll to position [0, 0]
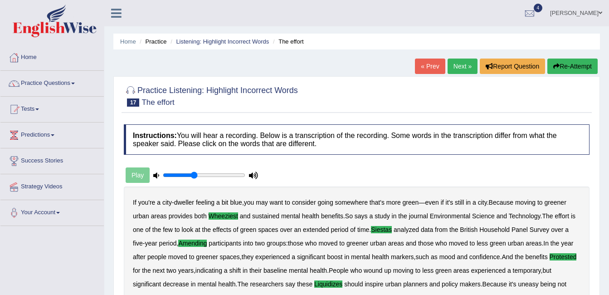
click at [457, 69] on link "Next »" at bounding box center [463, 66] width 30 height 15
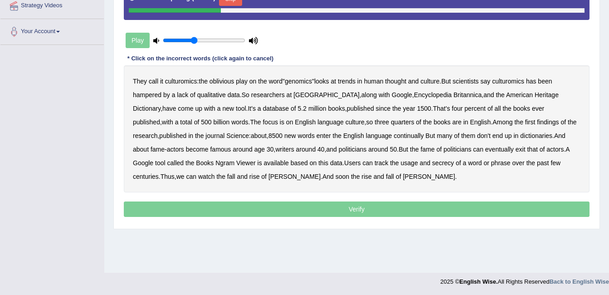
scroll to position [182, 0]
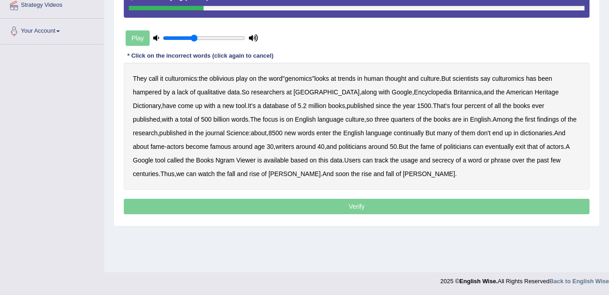
click at [209, 93] on b "qualitative" at bounding box center [211, 91] width 29 height 7
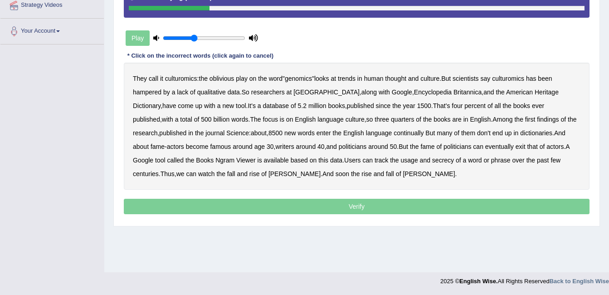
click at [209, 93] on b "qualitative" at bounding box center [211, 91] width 29 height 7
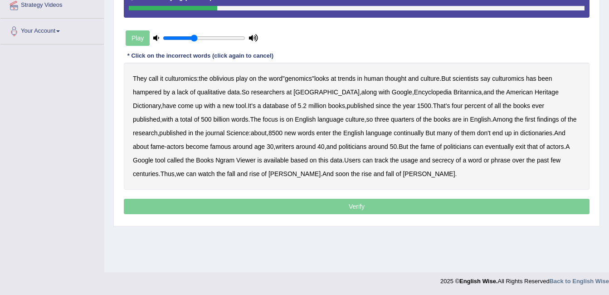
click at [209, 93] on b "qualitative" at bounding box center [211, 91] width 29 height 7
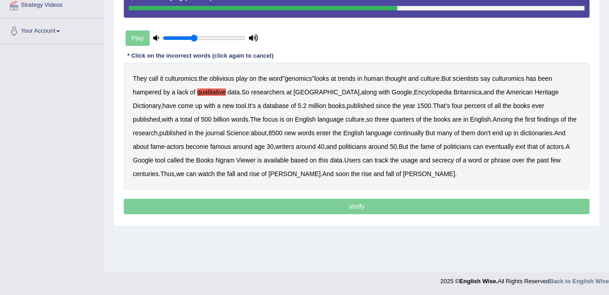
click at [394, 134] on b "continually" at bounding box center [409, 132] width 30 height 7
click at [432, 162] on b "secrecy" at bounding box center [443, 160] width 22 height 7
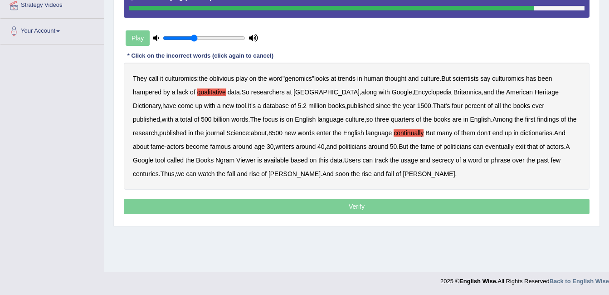
click at [432, 162] on b "secrecy" at bounding box center [443, 160] width 22 height 7
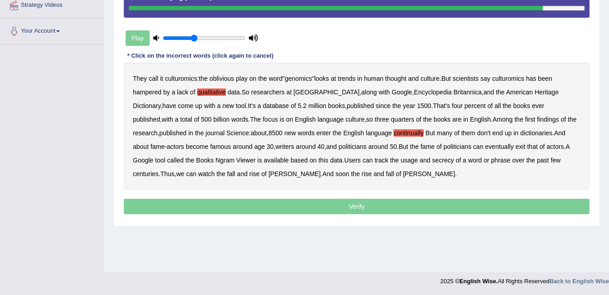
click at [432, 162] on b "secrecy" at bounding box center [443, 160] width 22 height 7
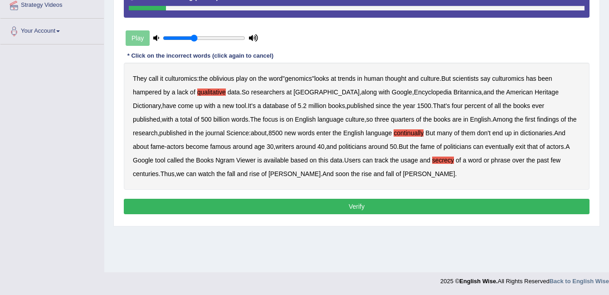
click at [295, 200] on button "Verify" at bounding box center [357, 206] width 466 height 15
click at [295, 200] on div "Home Practice Listening: Highlight Incorrect Words Culturomics « Prev Next » Re…" at bounding box center [356, 45] width 505 height 454
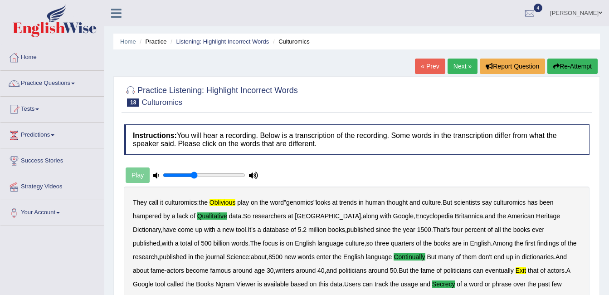
scroll to position [192, 0]
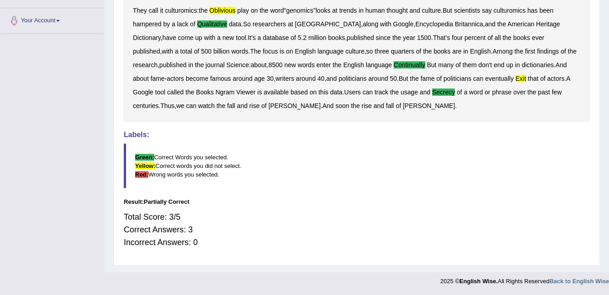
click at [230, 11] on b "oblivious" at bounding box center [223, 10] width 26 height 7
click at [516, 79] on b "exit" at bounding box center [521, 78] width 10 height 7
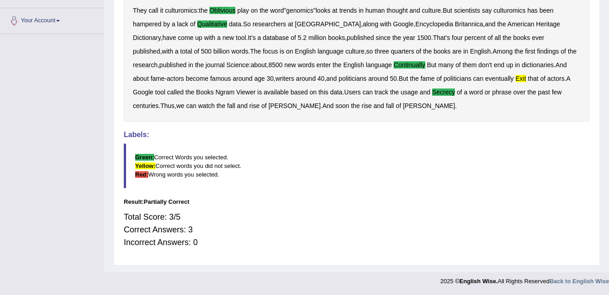
click at [516, 79] on b "exit" at bounding box center [521, 78] width 10 height 7
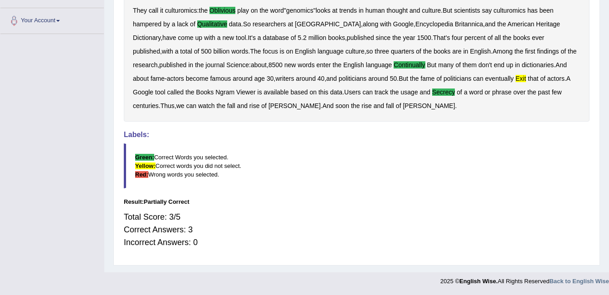
click at [516, 79] on b "exit" at bounding box center [521, 78] width 10 height 7
